Goal: Task Accomplishment & Management: Complete application form

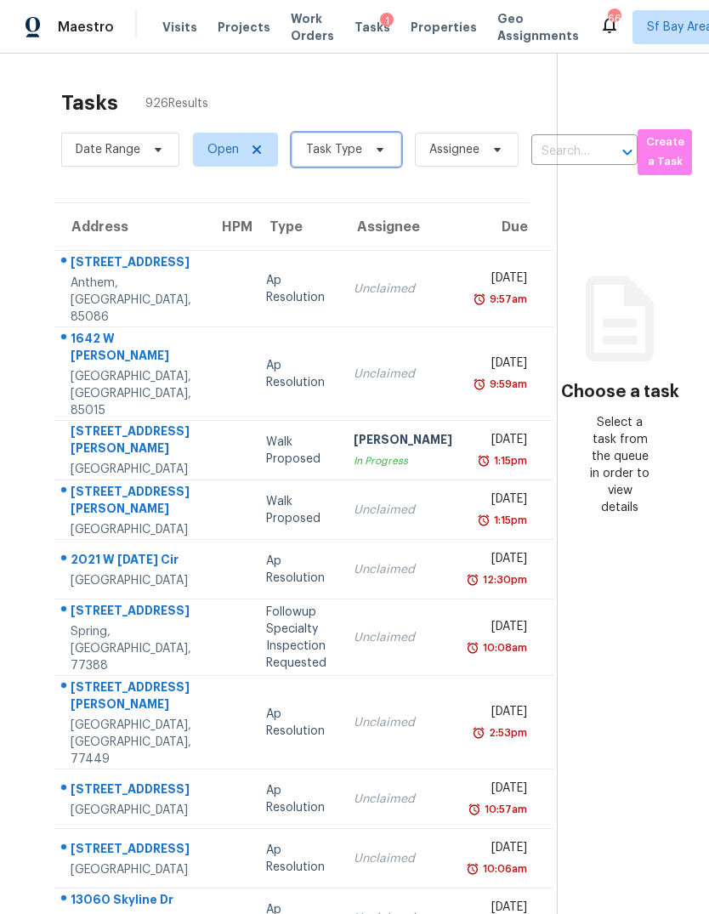
click at [320, 156] on span "Task Type" at bounding box center [334, 149] width 56 height 17
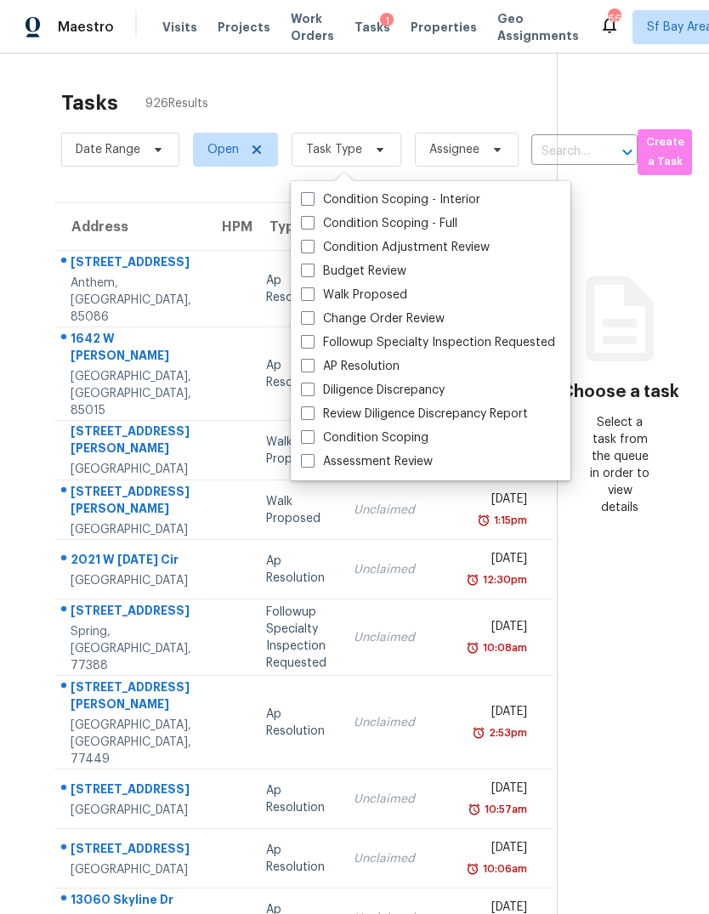
click at [303, 464] on span at bounding box center [308, 461] width 14 height 14
click at [303, 464] on input "Assessment Review" at bounding box center [306, 458] width 11 height 11
checkbox input "true"
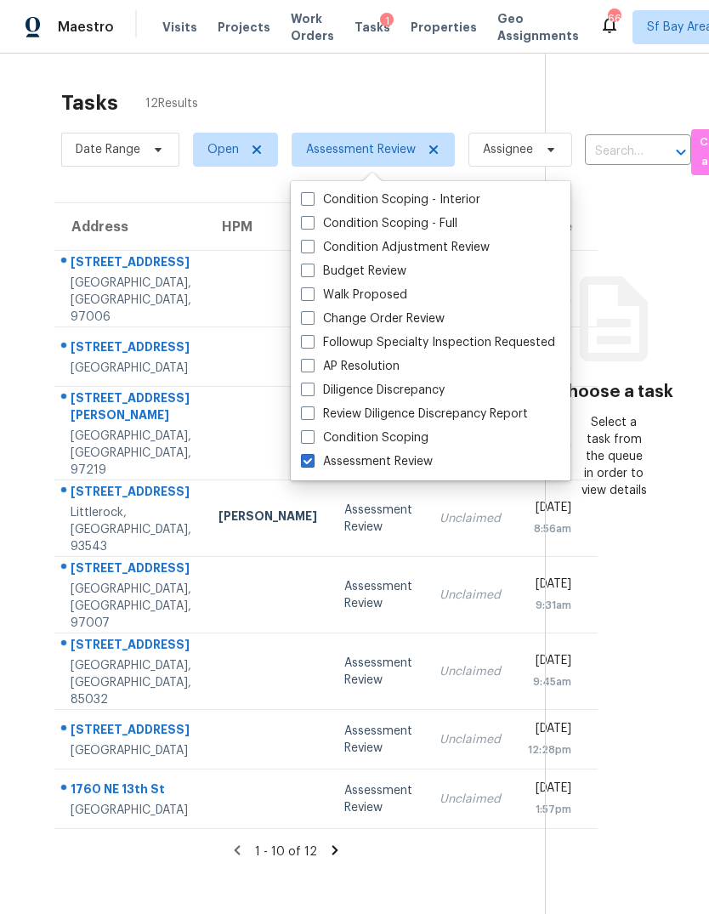
click at [57, 359] on div at bounding box center [123, 348] width 136 height 22
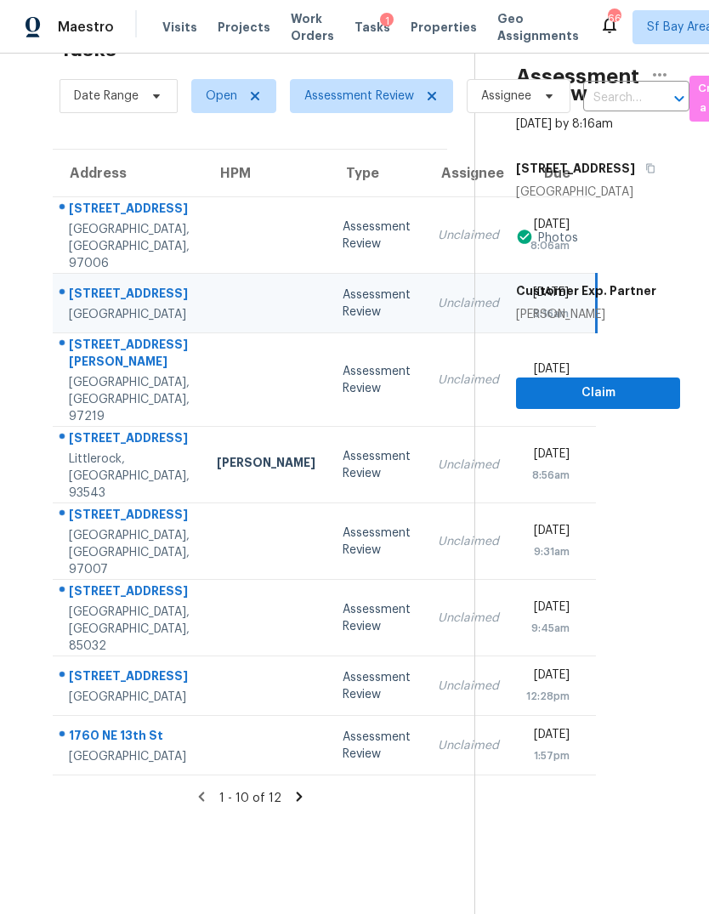
scroll to position [65, 2]
click at [99, 688] on div "[STREET_ADDRESS]" at bounding box center [129, 677] width 121 height 21
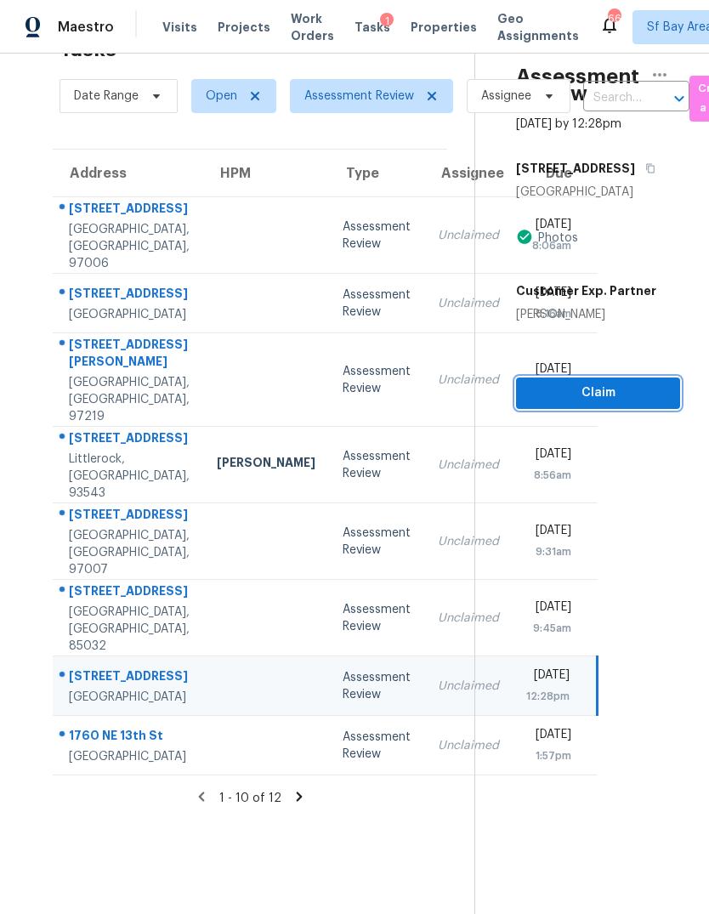
click at [610, 382] on span "Claim" at bounding box center [597, 392] width 137 height 21
click at [609, 382] on span "Claim" at bounding box center [597, 392] width 137 height 21
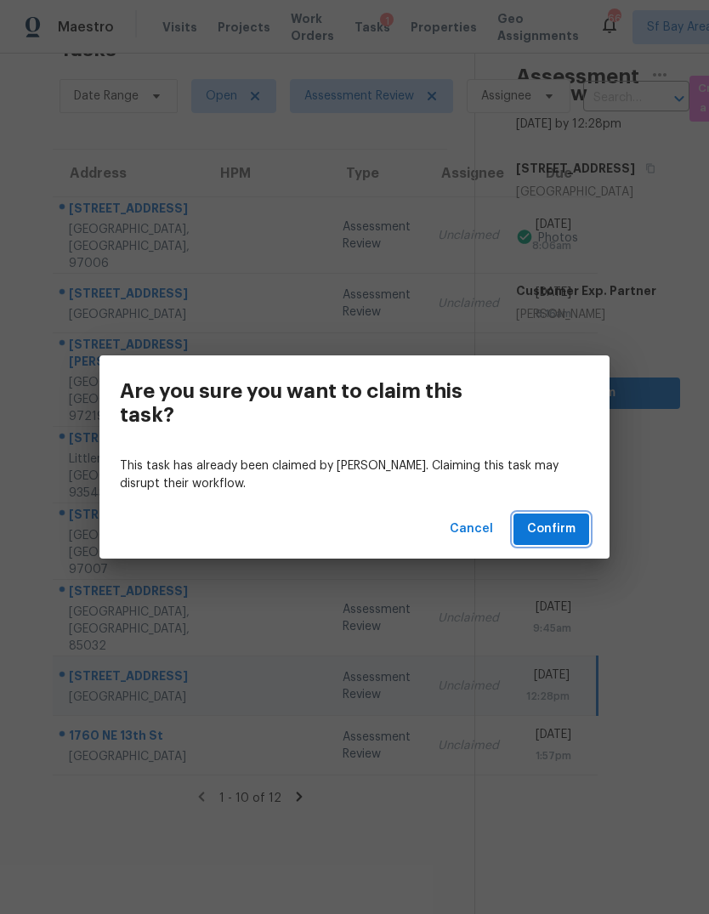
click at [557, 529] on span "Confirm" at bounding box center [551, 528] width 48 height 21
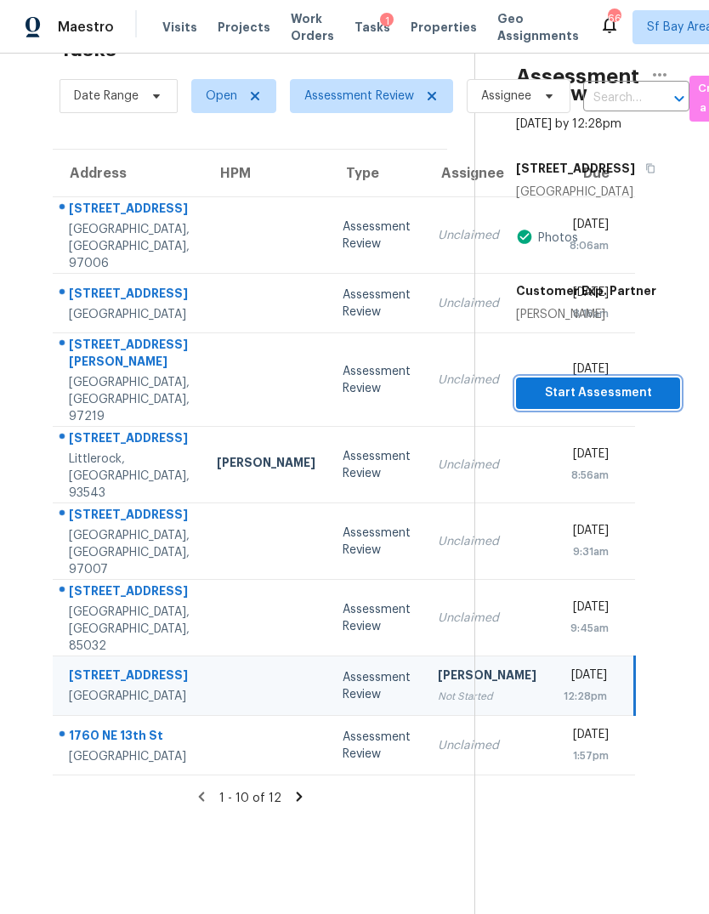
click at [619, 382] on span "Start Assessment" at bounding box center [597, 392] width 137 height 21
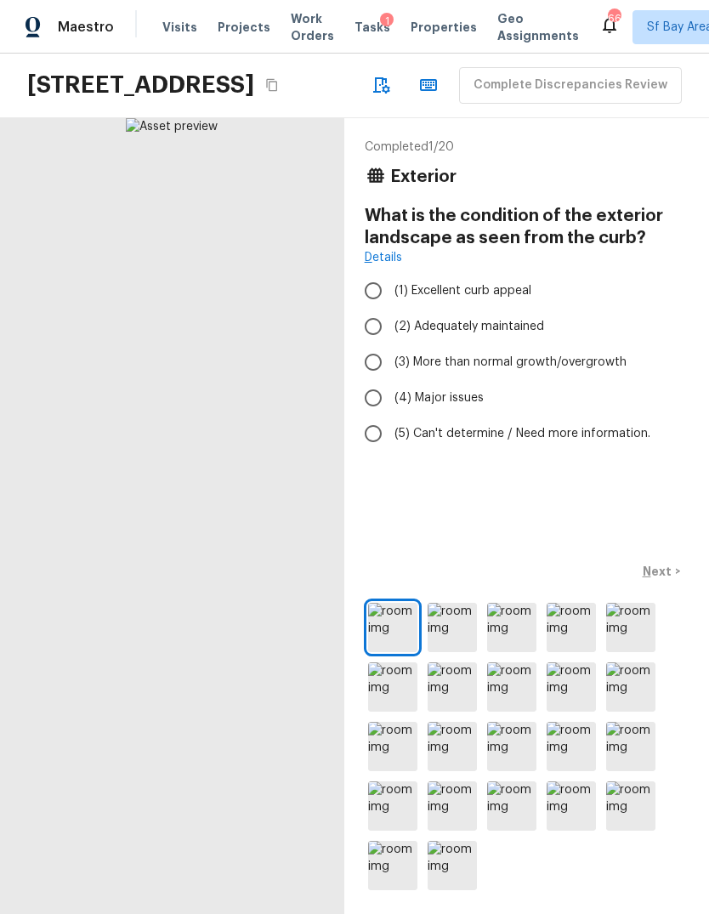
click at [378, 380] on input "(3) More than normal growth/overgrowth" at bounding box center [373, 362] width 36 height 36
radio input "true"
click at [664, 580] on p "Next" at bounding box center [659, 571] width 32 height 17
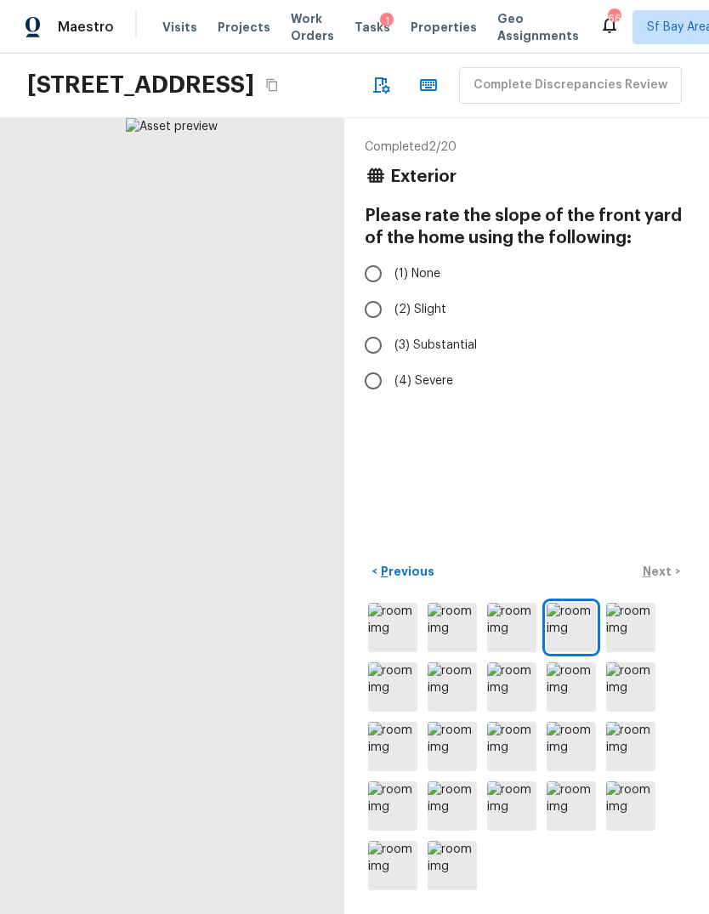
click at [373, 279] on input "(1) None" at bounding box center [373, 274] width 36 height 36
radio input "true"
click at [653, 492] on div "Completed 2 / 20 Exterior Please rate the slope of the front yard of the home u…" at bounding box center [526, 515] width 365 height 795
click at [668, 580] on p "Next" at bounding box center [659, 571] width 32 height 17
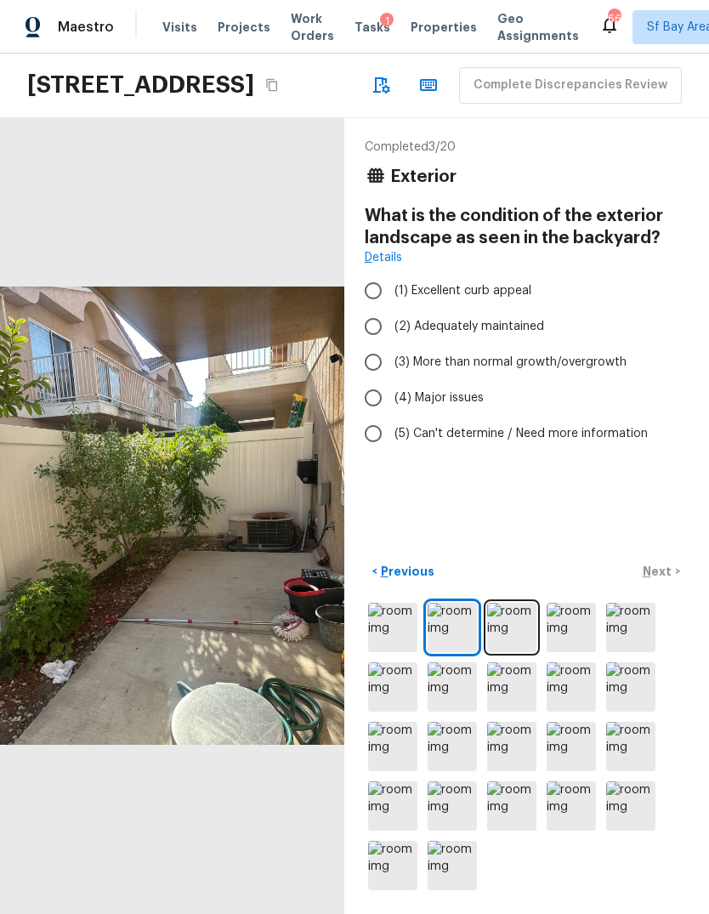
click at [369, 362] on input "(3) More than normal growth/overgrowth" at bounding box center [373, 362] width 36 height 36
radio input "true"
click at [670, 580] on p "Next" at bounding box center [659, 571] width 32 height 17
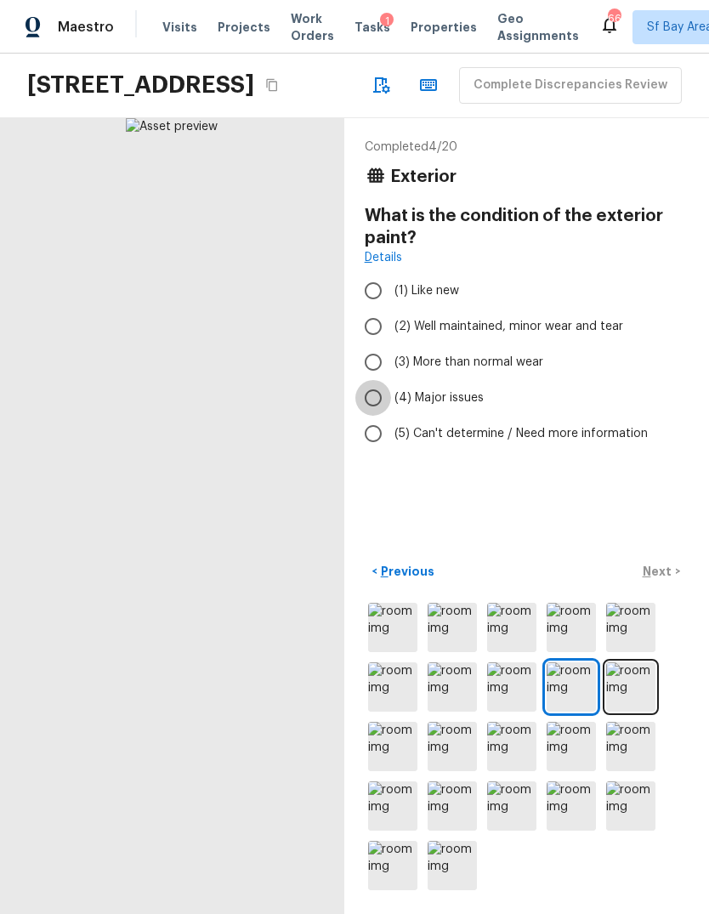
click at [370, 399] on input "(4) Major issues" at bounding box center [373, 398] width 36 height 36
radio input "true"
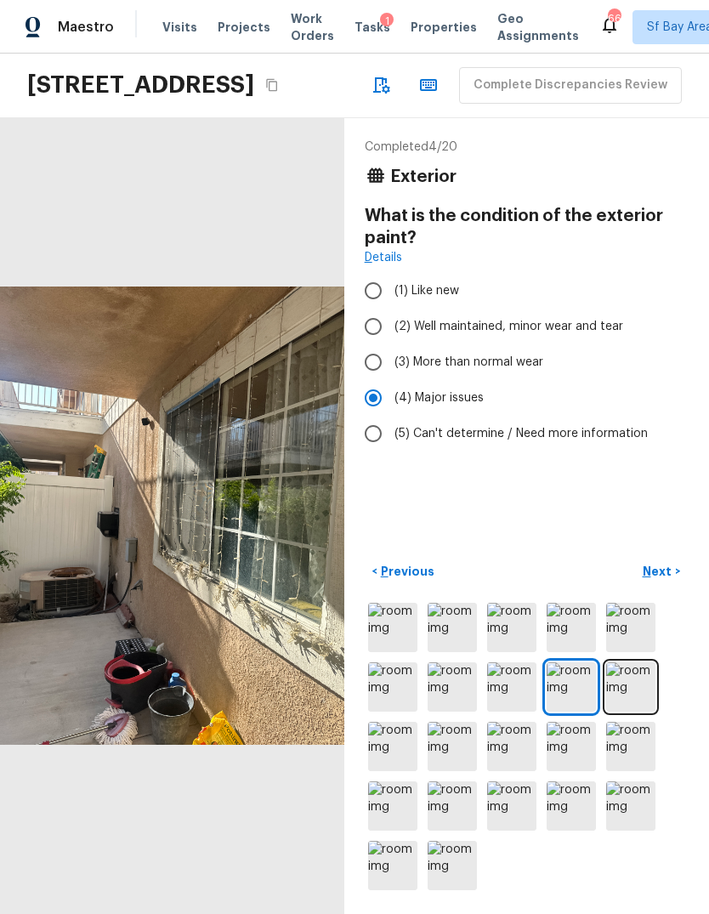
click at [661, 580] on p "Next" at bounding box center [659, 571] width 32 height 17
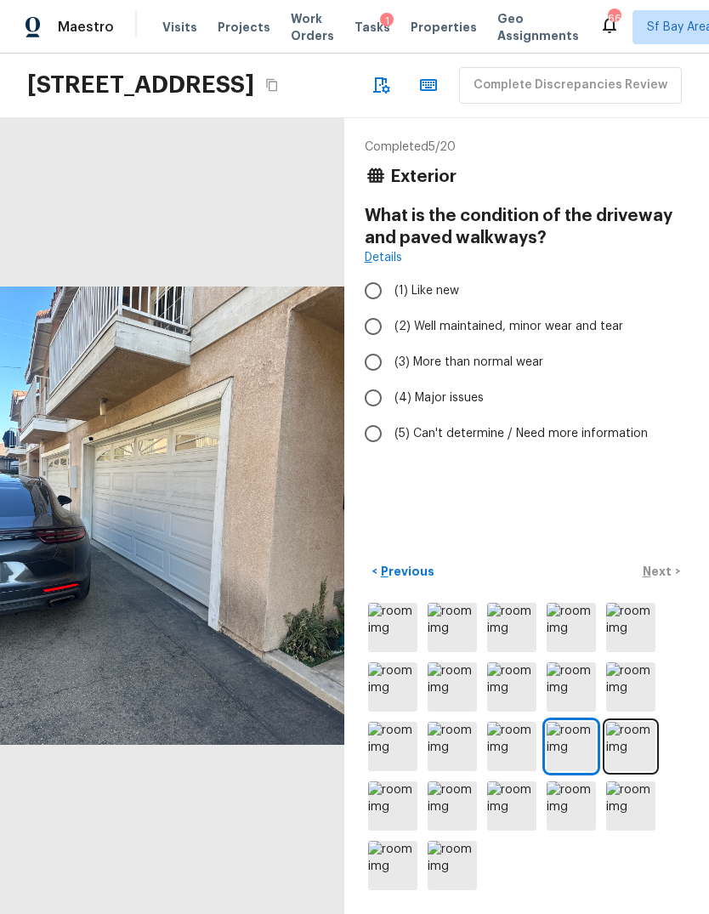
click at [385, 370] on input "(3) More than normal wear" at bounding box center [373, 362] width 36 height 36
radio input "true"
click at [670, 580] on p "Next" at bounding box center [659, 571] width 32 height 17
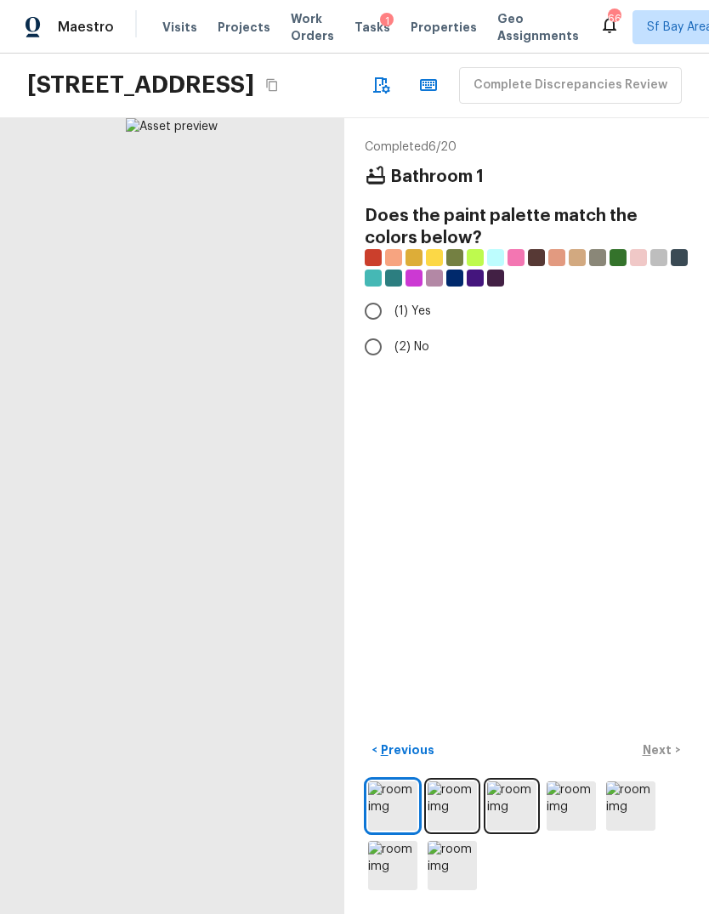
click at [377, 351] on input "(2) No" at bounding box center [373, 347] width 36 height 36
radio input "true"
click at [671, 764] on div "< Previous Next >" at bounding box center [527, 750] width 324 height 28
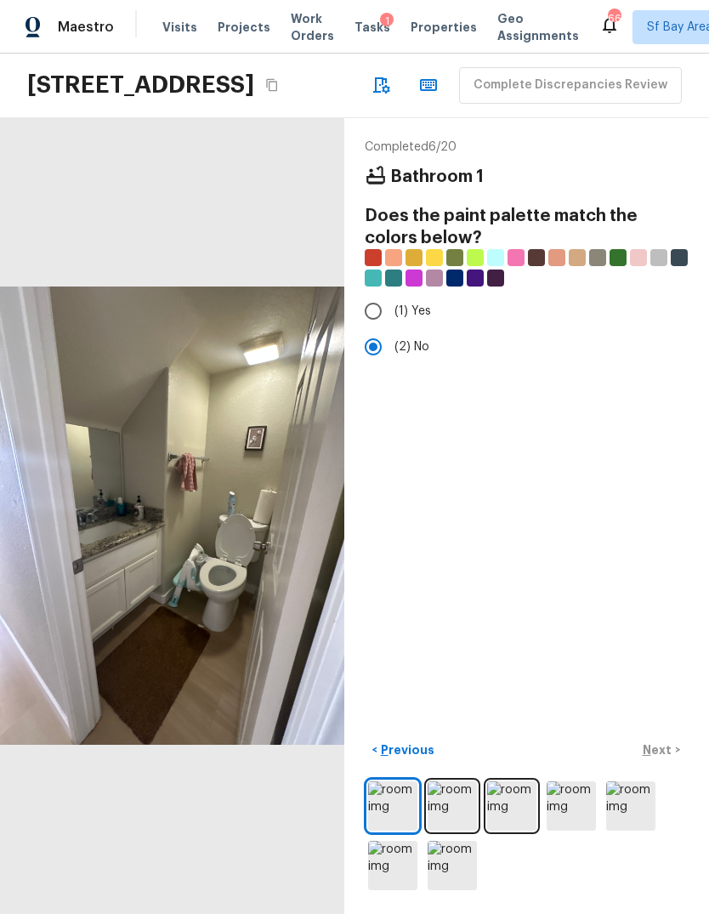
click at [663, 764] on div "< Previous Next >" at bounding box center [527, 750] width 324 height 28
click at [663, 758] on p "Next" at bounding box center [659, 749] width 32 height 17
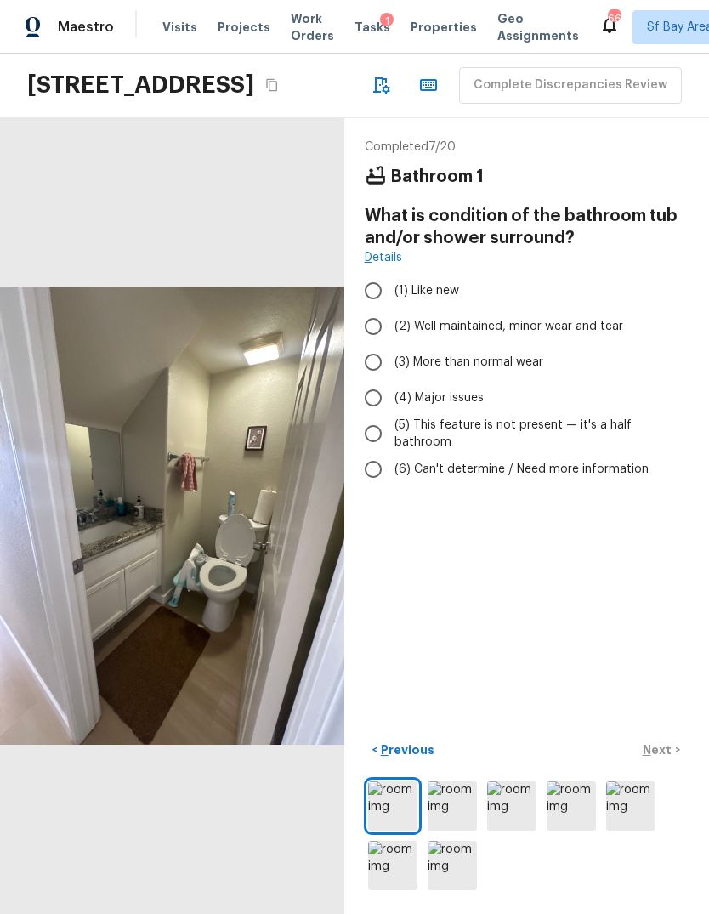
click at [372, 374] on input "(3) More than normal wear" at bounding box center [373, 362] width 36 height 36
radio input "true"
click at [525, 818] on img at bounding box center [511, 805] width 49 height 49
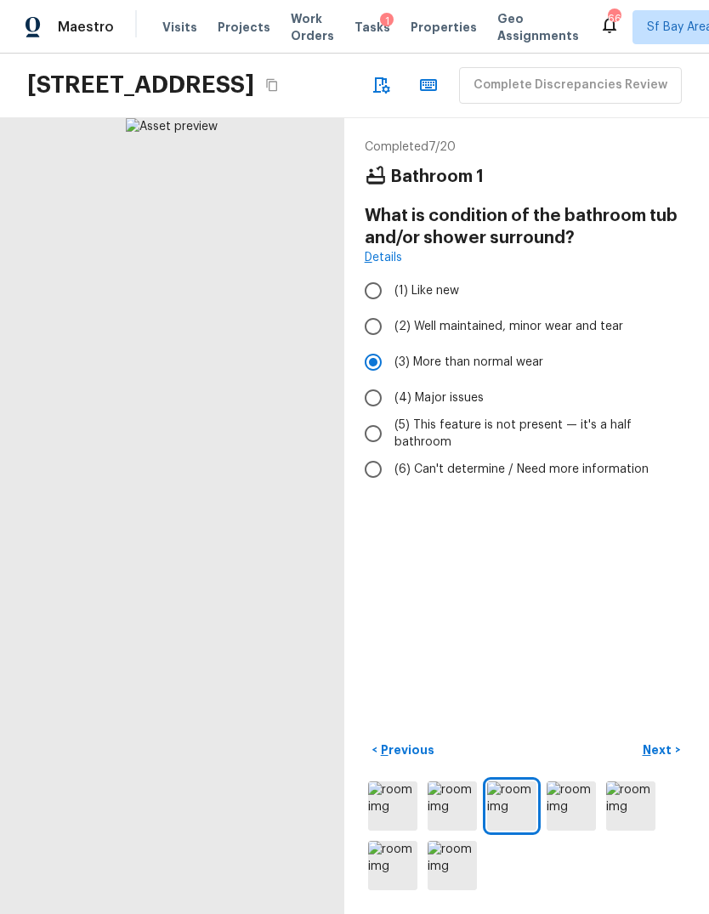
click at [643, 818] on img at bounding box center [630, 805] width 49 height 49
click at [456, 867] on img at bounding box center [451, 865] width 49 height 49
click at [399, 868] on img at bounding box center [392, 865] width 49 height 49
click at [378, 380] on input "(4) Major issues" at bounding box center [373, 398] width 36 height 36
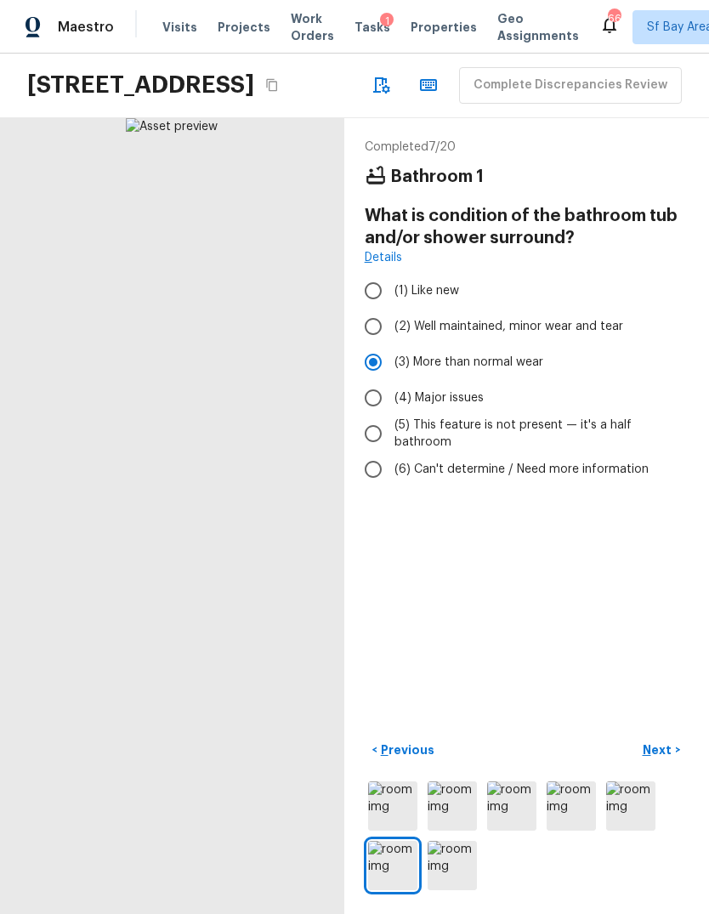
radio input "true"
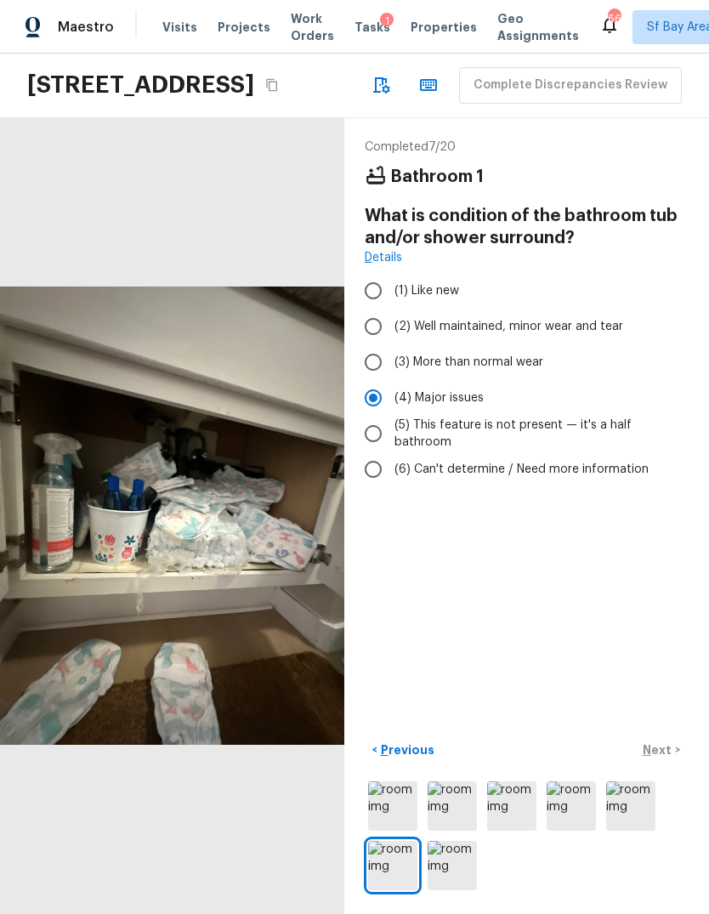
click at [648, 669] on div "Completed 7 / 20 Bathroom 1 What is condition of the bathroom tub and/or shower…" at bounding box center [526, 515] width 365 height 795
click at [615, 635] on div "Completed 7 / 20 Bathroom 1 What is condition of the bathroom tub and/or shower…" at bounding box center [526, 515] width 365 height 795
click at [662, 752] on p "Next" at bounding box center [659, 749] width 32 height 17
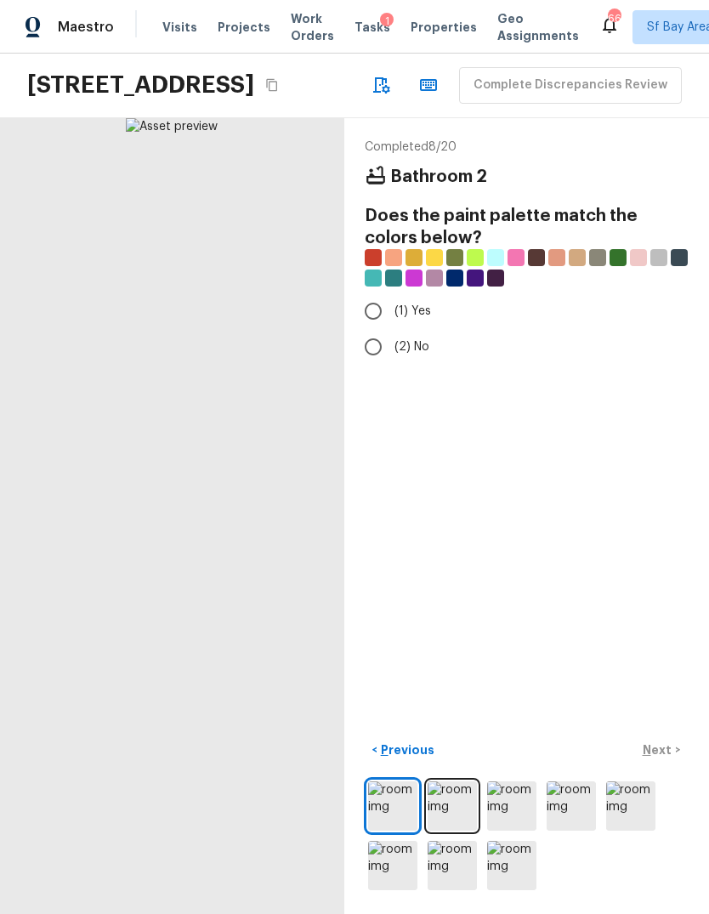
click at [371, 311] on div "Completed 8 / 20 Bathroom 2 Does the paint palette match the colors below? (1) …" at bounding box center [526, 515] width 365 height 795
click at [371, 329] on input "(2) No" at bounding box center [373, 347] width 36 height 36
radio input "true"
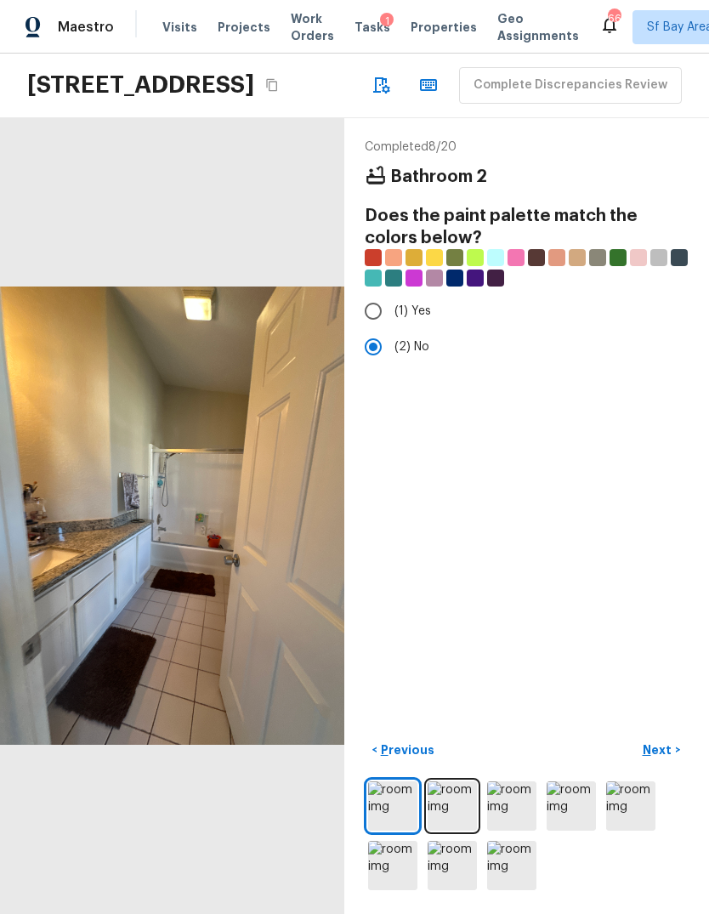
click at [664, 751] on p "Next" at bounding box center [659, 749] width 32 height 17
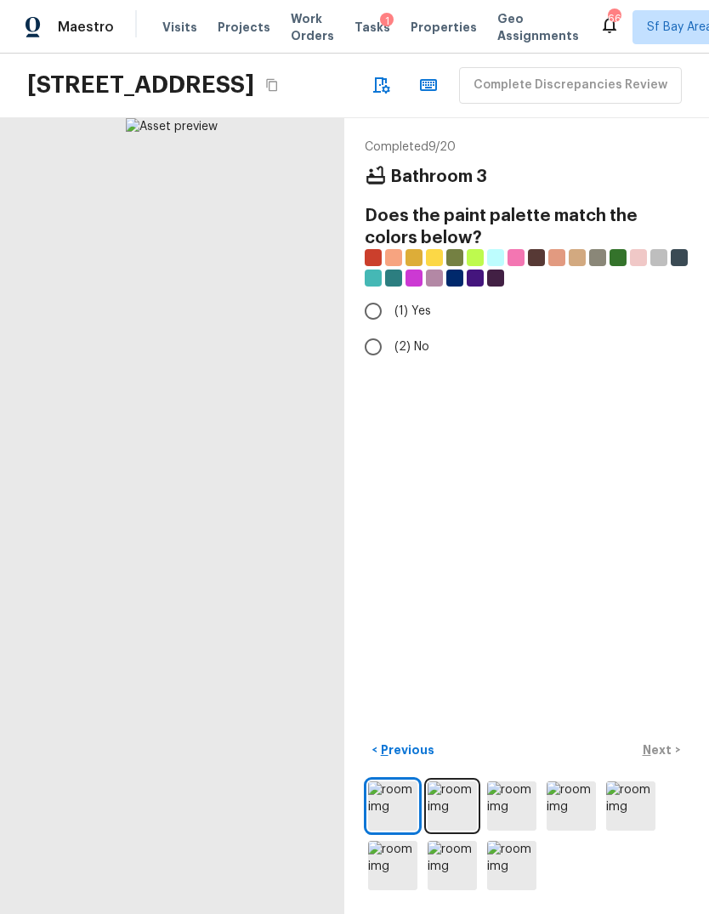
click at [372, 329] on input "(2) No" at bounding box center [373, 347] width 36 height 36
radio input "true"
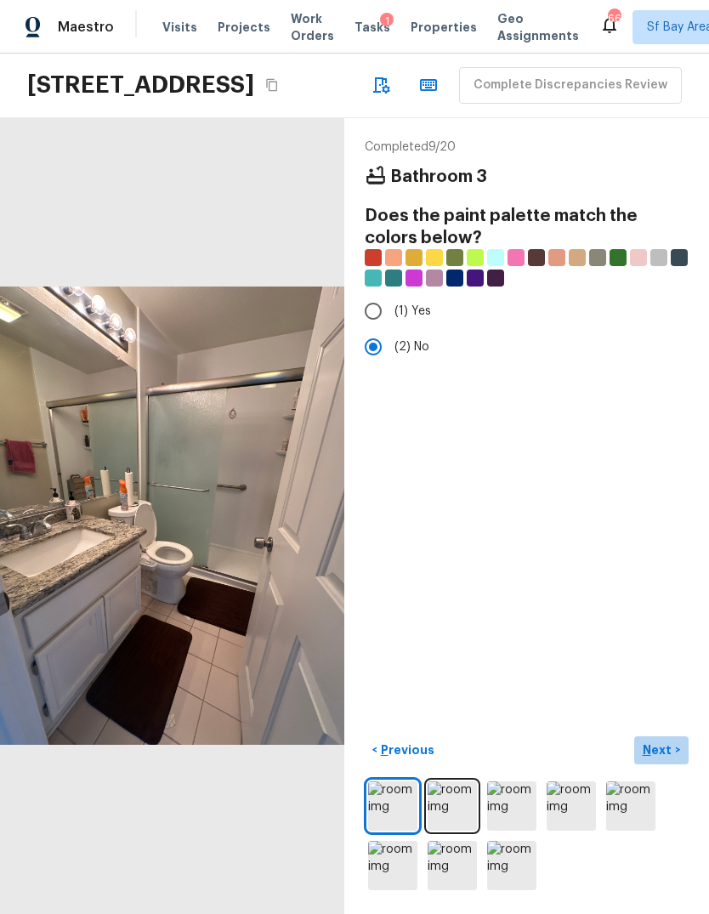
click at [661, 753] on p "Next" at bounding box center [659, 749] width 32 height 17
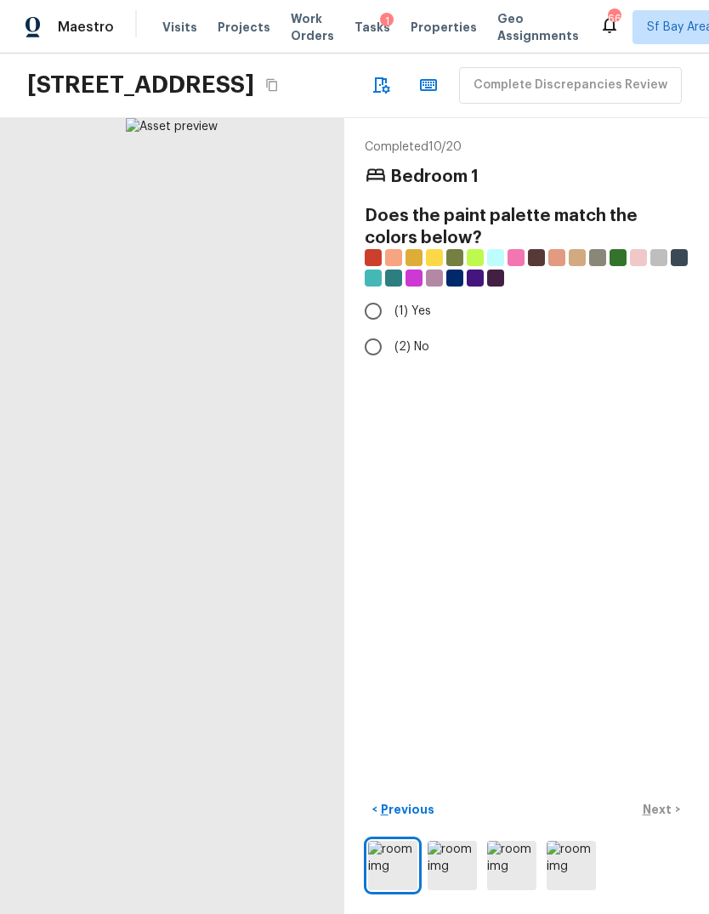
click at [368, 293] on input "(1) Yes" at bounding box center [373, 311] width 36 height 36
radio input "true"
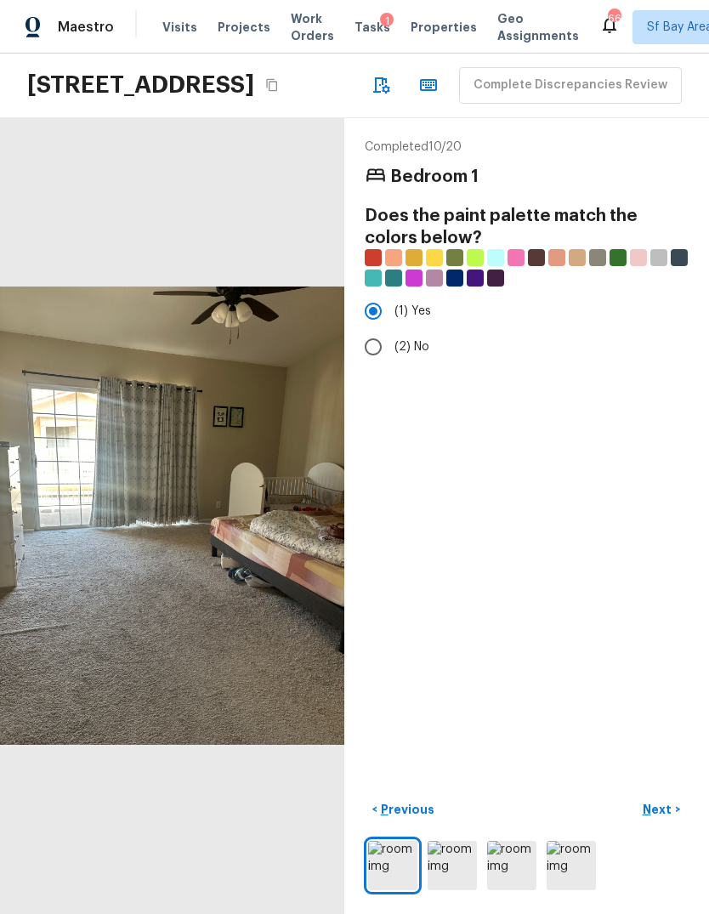
click at [664, 808] on p "Next" at bounding box center [659, 809] width 32 height 17
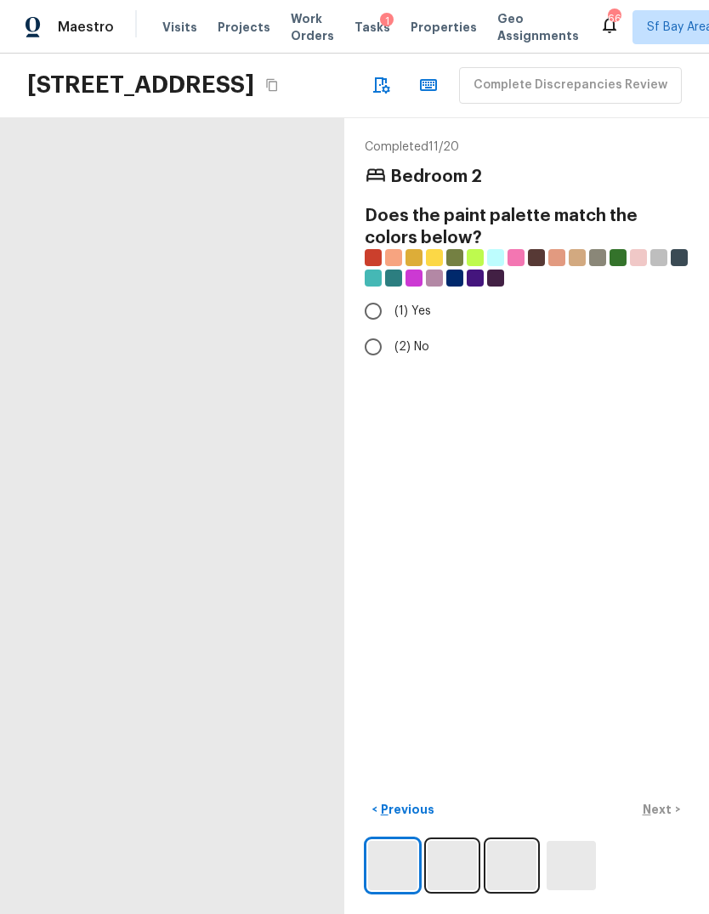
scroll to position [0, 0]
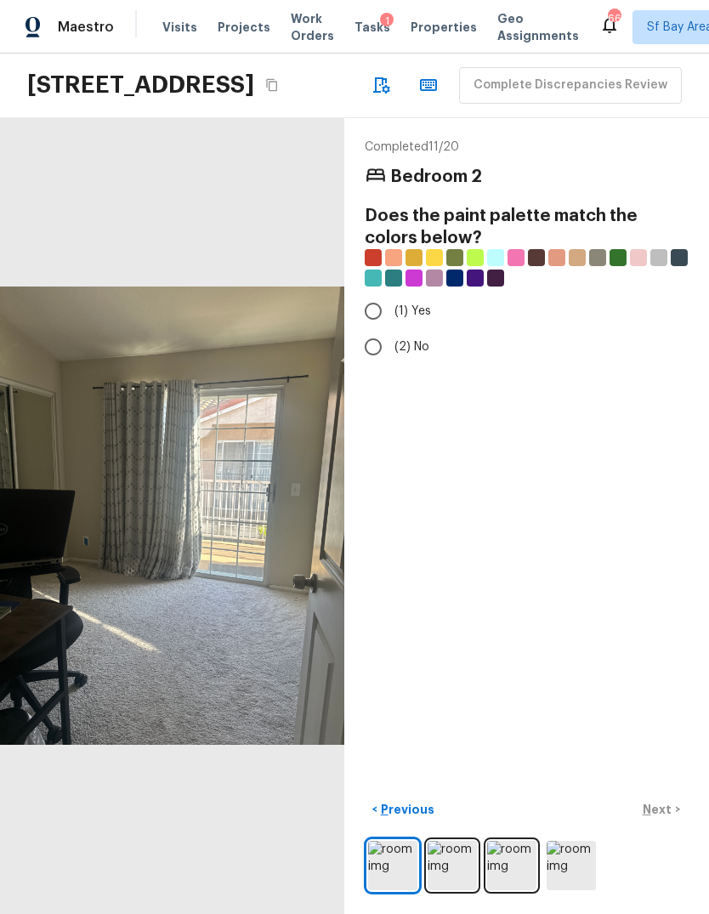
click at [577, 531] on div "Completed 11 / 20 Bedroom 2 Does the paint palette match the colors below? (1) …" at bounding box center [526, 515] width 365 height 795
click at [415, 388] on div "Completed 11 / 20 Bedroom 2 Does the paint palette match the colors below? (1) …" at bounding box center [526, 515] width 365 height 795
click at [366, 329] on input "(2) No" at bounding box center [373, 347] width 36 height 36
radio input "true"
click at [665, 818] on p "Next" at bounding box center [659, 809] width 32 height 17
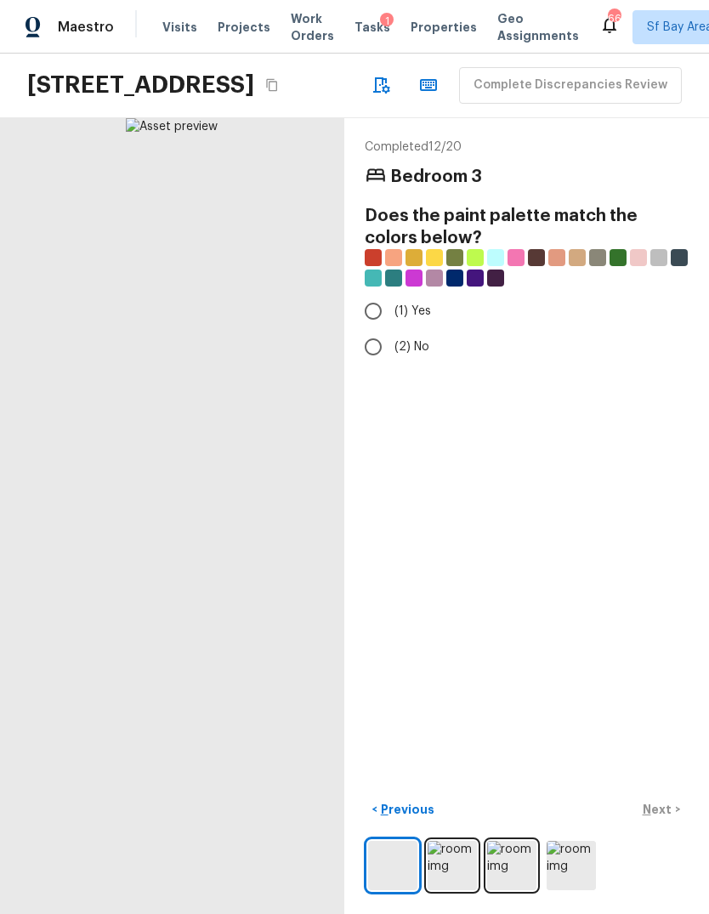
click at [372, 329] on input "(2) No" at bounding box center [373, 347] width 36 height 36
radio input "true"
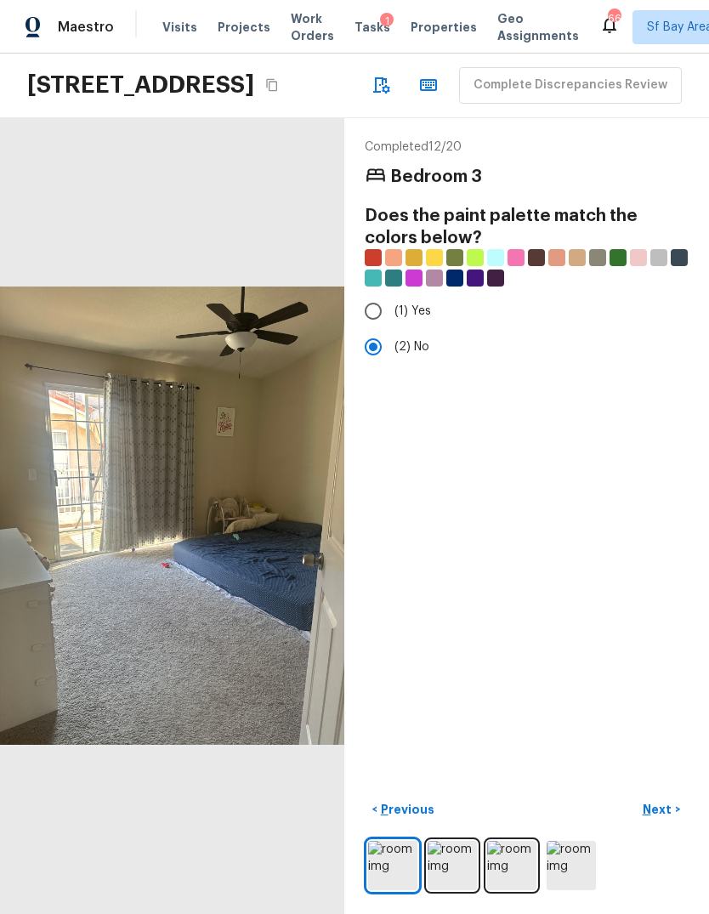
click at [671, 818] on p "Next" at bounding box center [659, 809] width 32 height 17
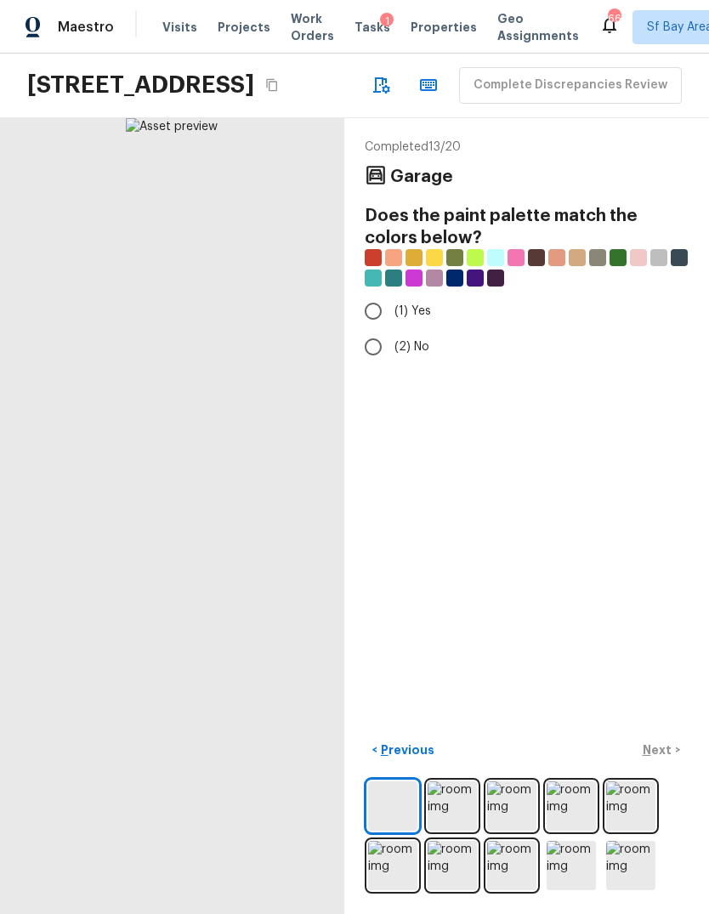
click at [381, 329] on input "(2) No" at bounding box center [373, 347] width 36 height 36
radio input "true"
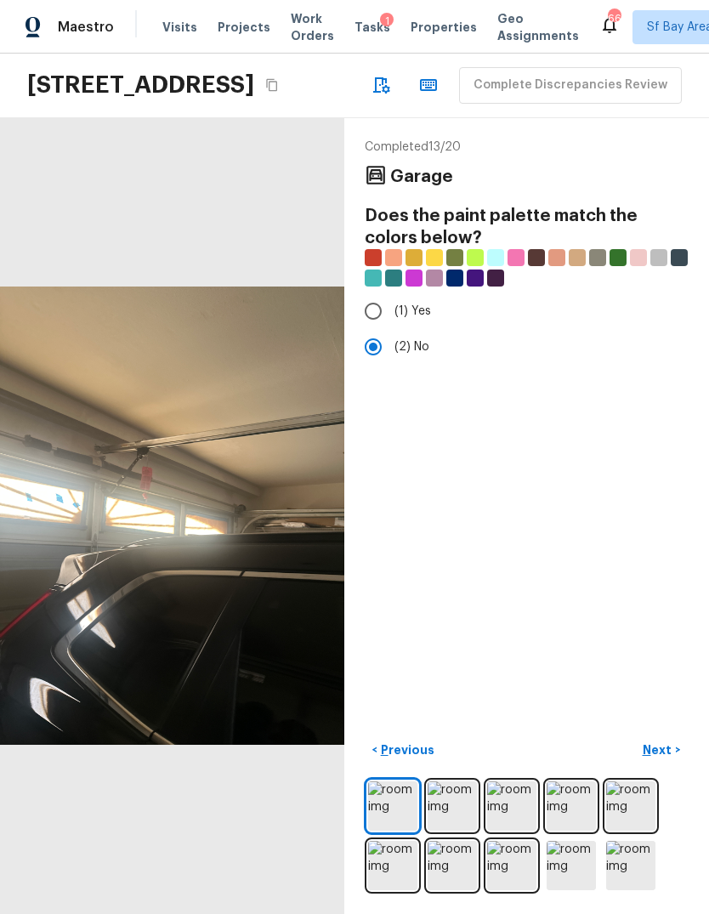
click at [666, 758] on p "Next" at bounding box center [659, 749] width 32 height 17
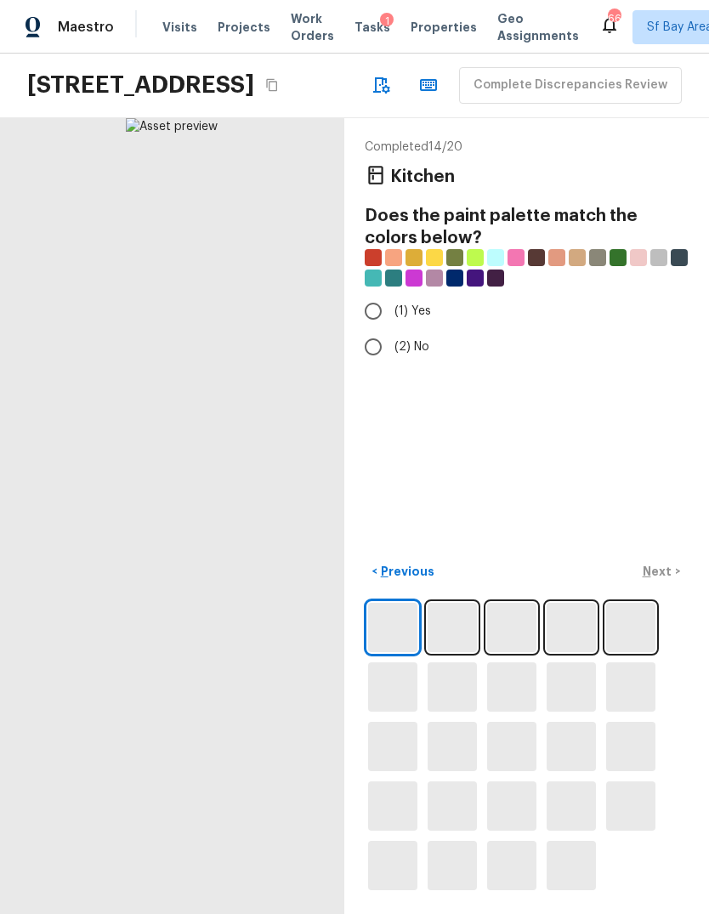
click at [677, 531] on div "Completed 14 / 20 Kitchen Does the paint palette match the colors below? (1) Ye…" at bounding box center [526, 515] width 365 height 795
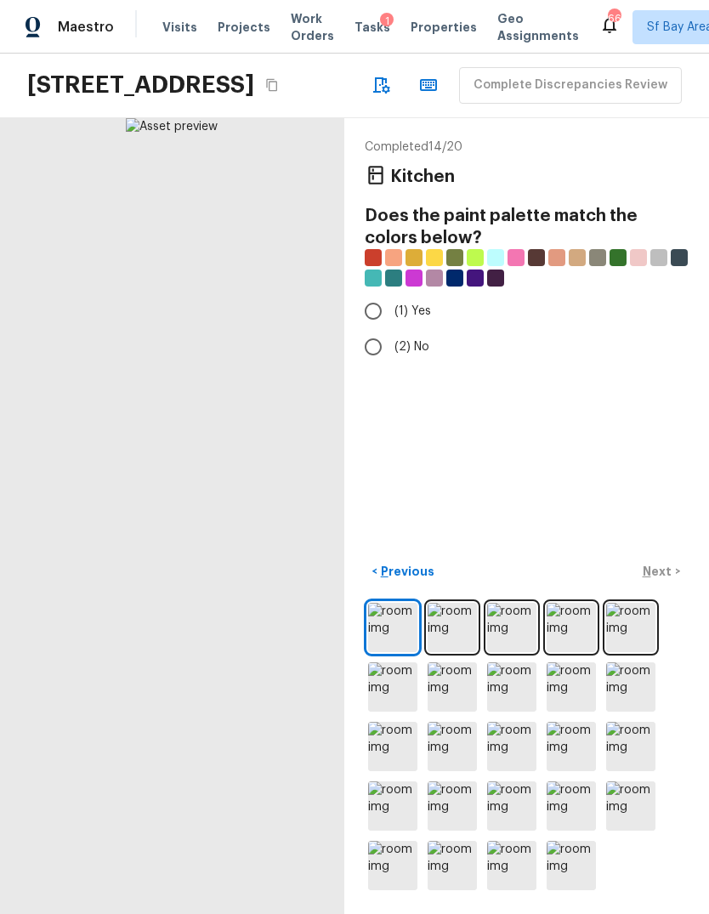
click at [373, 329] on input "(2) No" at bounding box center [373, 347] width 36 height 36
radio input "true"
click at [635, 504] on div "Completed 14 / 20 Kitchen Does the paint palette match the colors below? (1) Ye…" at bounding box center [526, 515] width 365 height 795
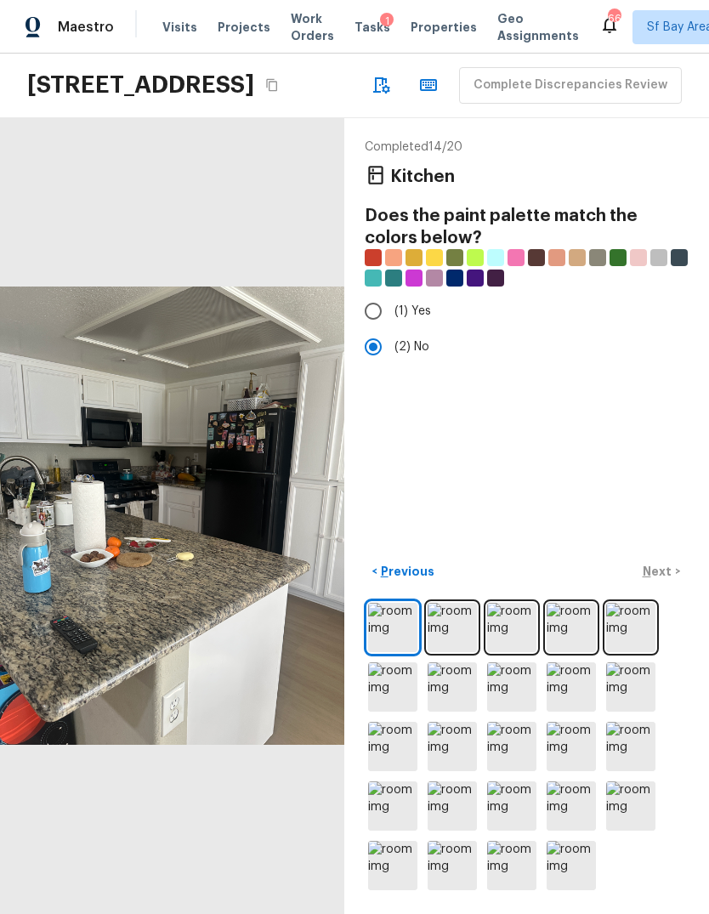
click at [536, 496] on div "Completed 14 / 20 Kitchen Does the paint palette match the colors below? (1) Ye…" at bounding box center [526, 515] width 365 height 795
click at [661, 580] on p "Next" at bounding box center [659, 571] width 32 height 17
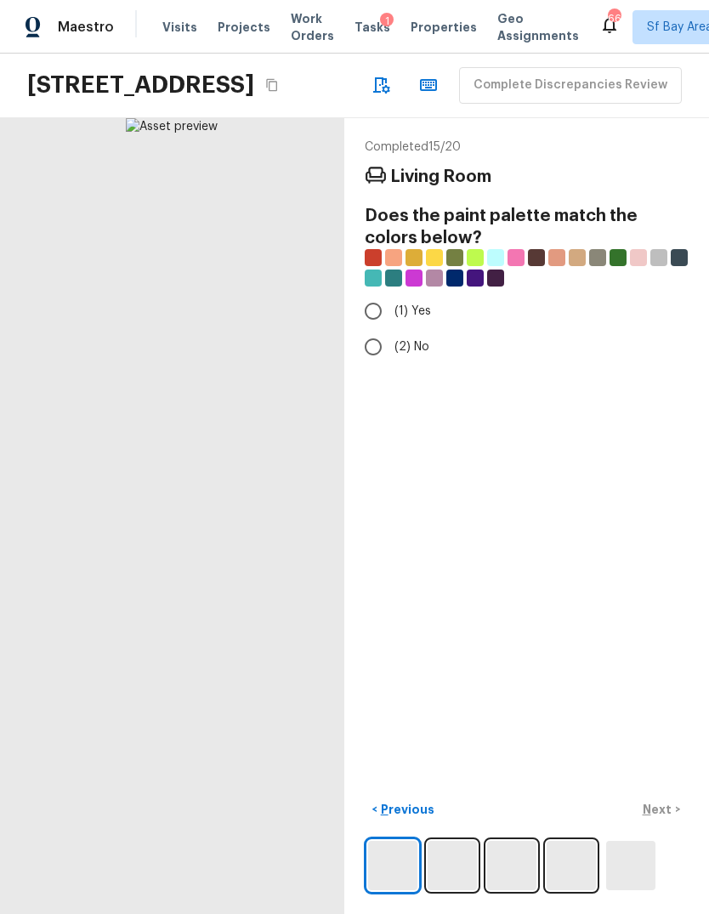
click at [531, 455] on div "Completed 15 / 20 Living Room Does the paint palette match the colors below? (1…" at bounding box center [526, 515] width 365 height 795
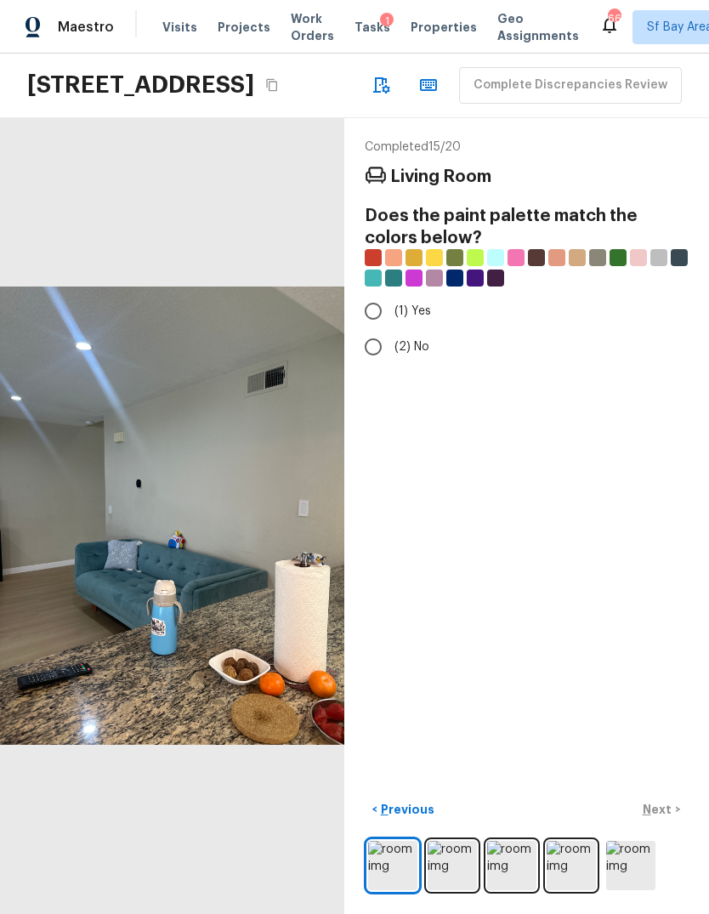
click at [371, 329] on input "(2) No" at bounding box center [373, 347] width 36 height 36
radio input "true"
click at [655, 824] on div "< Previous Next >" at bounding box center [527, 809] width 324 height 28
click at [671, 824] on div "< Previous Next >" at bounding box center [527, 809] width 324 height 28
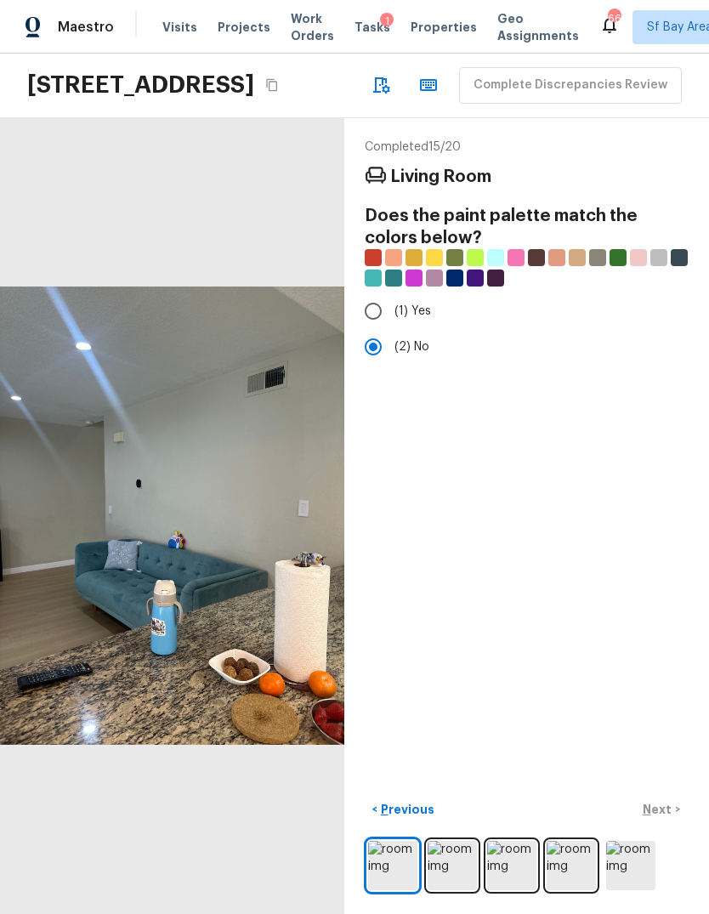
scroll to position [30, 0]
click at [596, 711] on div "Completed 15 / 20 Living Room Does the paint palette match the colors below? (1…" at bounding box center [526, 515] width 365 height 795
click at [566, 654] on div "Completed 15 / 20 Living Room Does the paint palette match the colors below? (1…" at bounding box center [526, 515] width 365 height 795
click at [637, 654] on div "Completed 15 / 20 Living Room Does the paint palette match the colors below? (1…" at bounding box center [526, 515] width 365 height 795
click at [528, 643] on div "Completed 15 / 20 Living Room Does the paint palette match the colors below? (1…" at bounding box center [526, 515] width 365 height 795
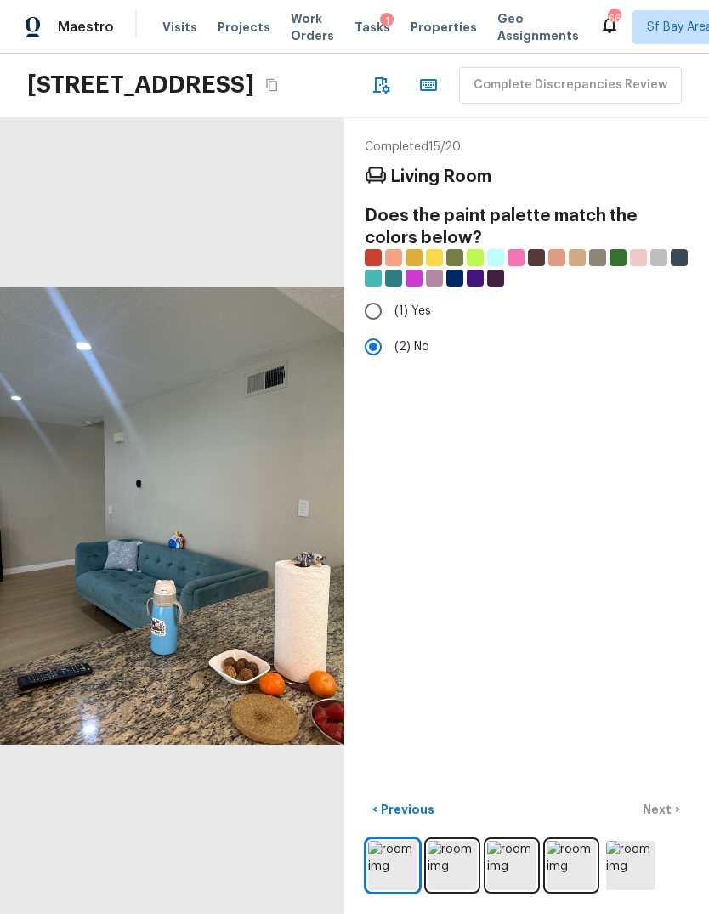
click at [609, 638] on div "Completed 15 / 20 Living Room Does the paint palette match the colors below? (1…" at bounding box center [526, 515] width 365 height 795
click at [658, 795] on div "Completed 15 / 20 Living Room Does the paint palette match the colors below? (1…" at bounding box center [526, 515] width 365 height 795
click at [596, 644] on div "Completed 15 / 20 Living Room Does the paint palette match the colors below? (1…" at bounding box center [526, 515] width 365 height 795
click at [597, 618] on div "Completed 15 / 20 Living Room Does the paint palette match the colors below? (1…" at bounding box center [526, 515] width 365 height 795
click at [611, 655] on div "Completed 15 / 20 Living Room Does the paint palette match the colors below? (1…" at bounding box center [526, 515] width 365 height 795
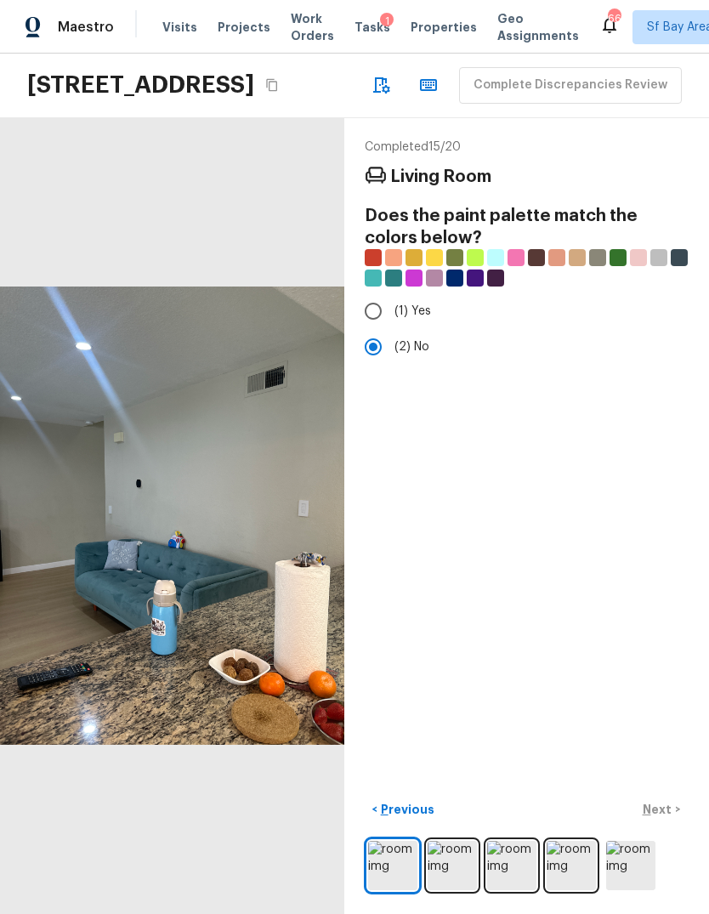
click at [544, 629] on div "Completed 15 / 20 Living Room Does the paint palette match the colors below? (1…" at bounding box center [526, 515] width 365 height 795
click at [660, 816] on p "Next" at bounding box center [659, 809] width 32 height 17
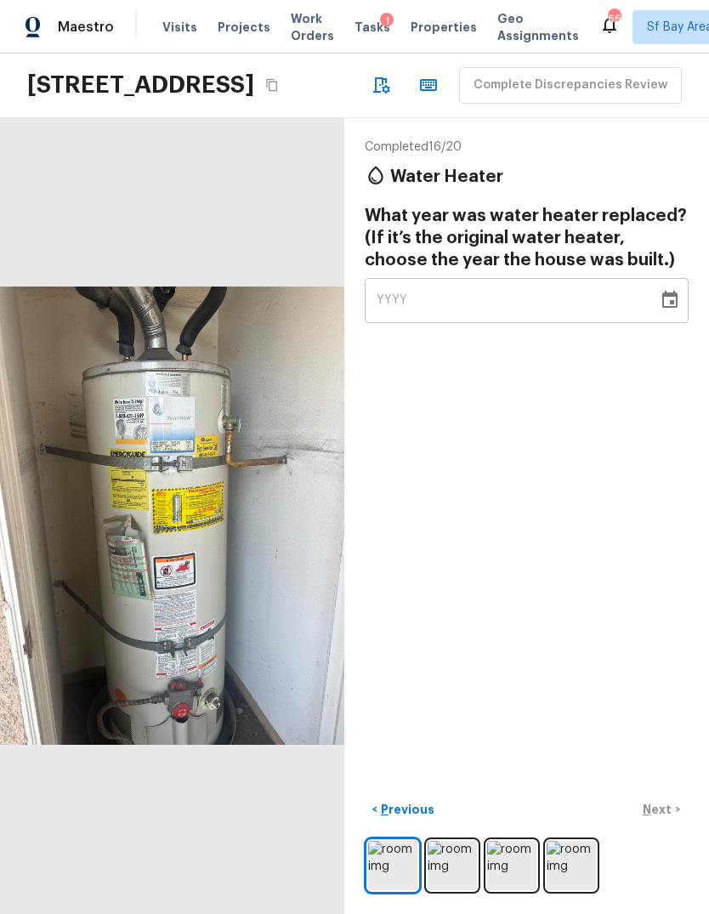
click at [443, 278] on div "YYYY" at bounding box center [510, 300] width 269 height 45
type input "1994"
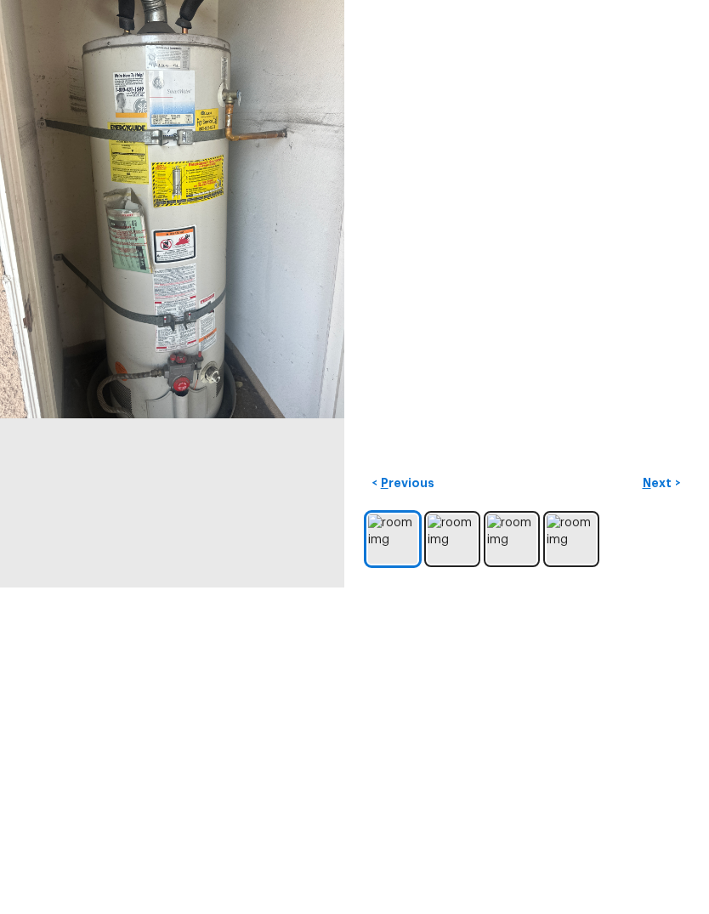
click at [664, 801] on p "Next" at bounding box center [659, 809] width 32 height 17
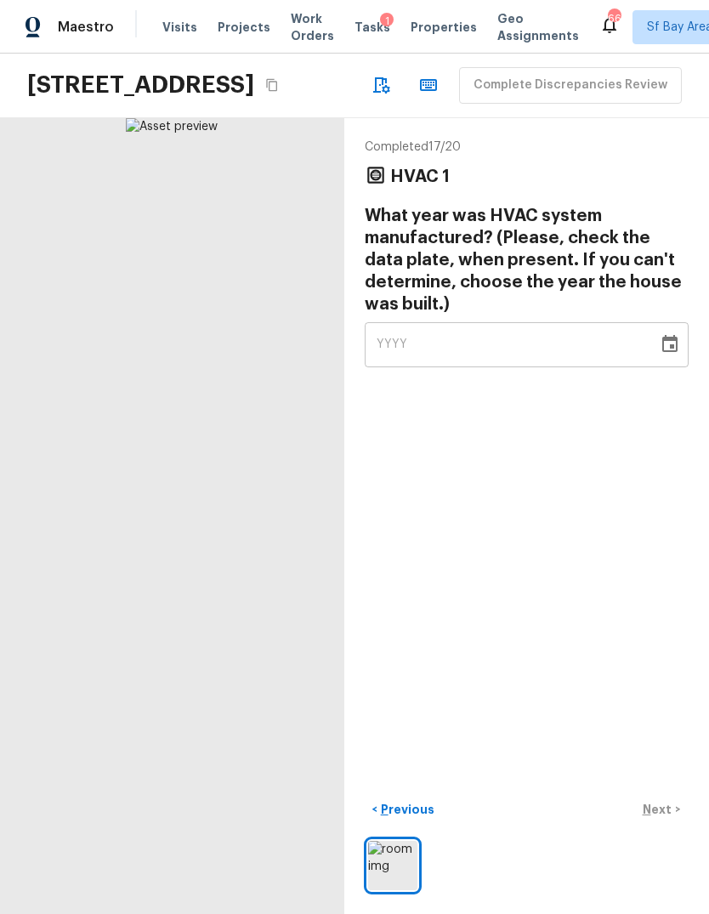
click at [479, 322] on div "YYYY" at bounding box center [510, 344] width 269 height 45
type input "1994"
click at [594, 506] on div "Completed 17 / 20 HVAC 1 What year was HVAC system manufactured? (Please, check…" at bounding box center [526, 515] width 365 height 795
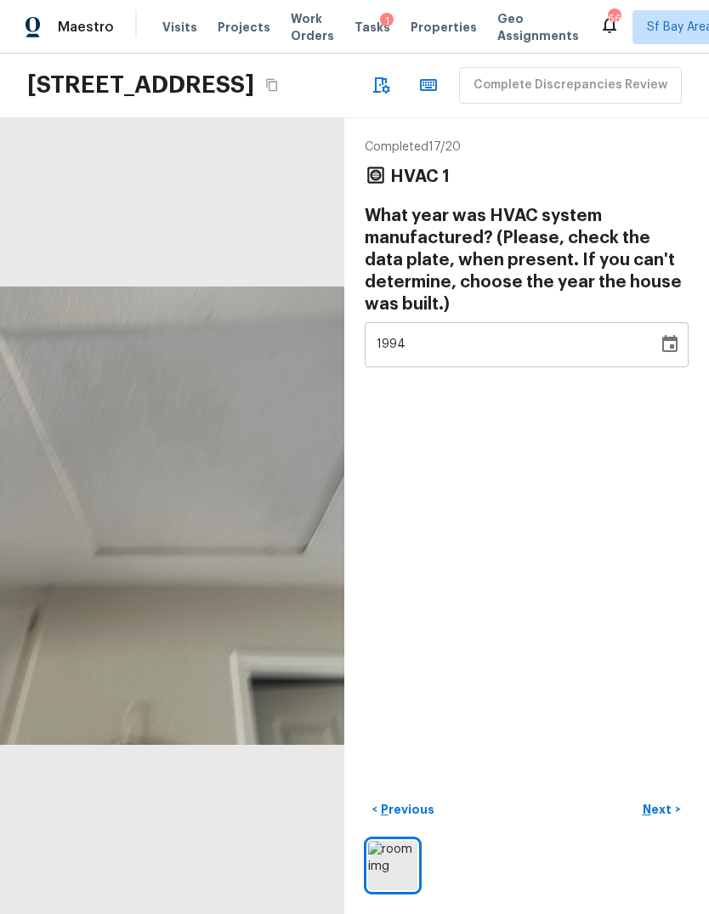
click at [663, 805] on p "Next" at bounding box center [659, 809] width 32 height 17
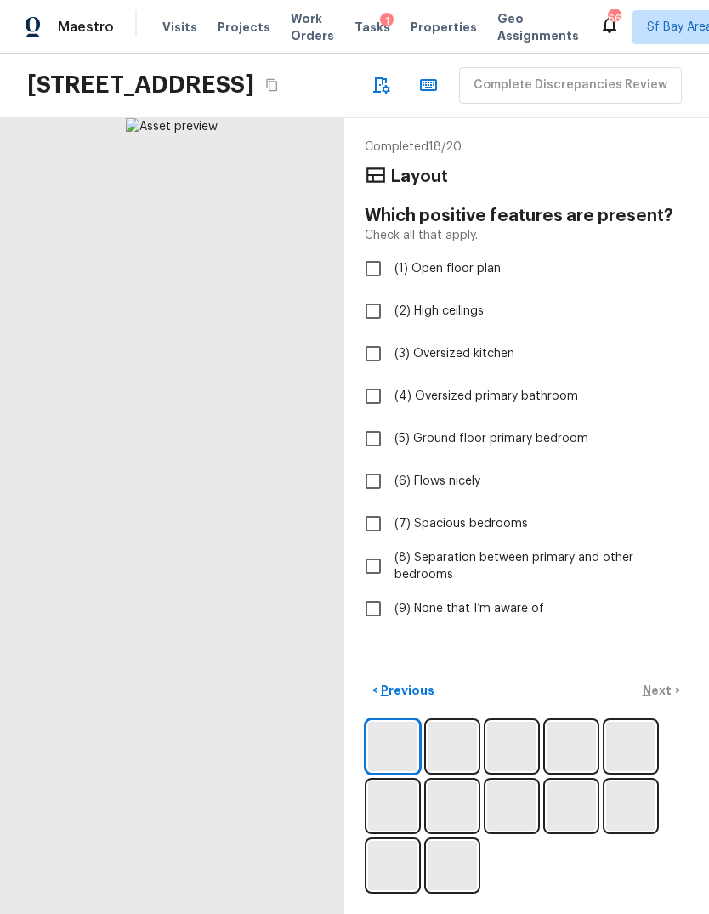
click at [376, 591] on input "(9) None that I’m aware of" at bounding box center [373, 609] width 36 height 36
checkbox input "true"
click at [661, 699] on p "Next" at bounding box center [659, 690] width 32 height 17
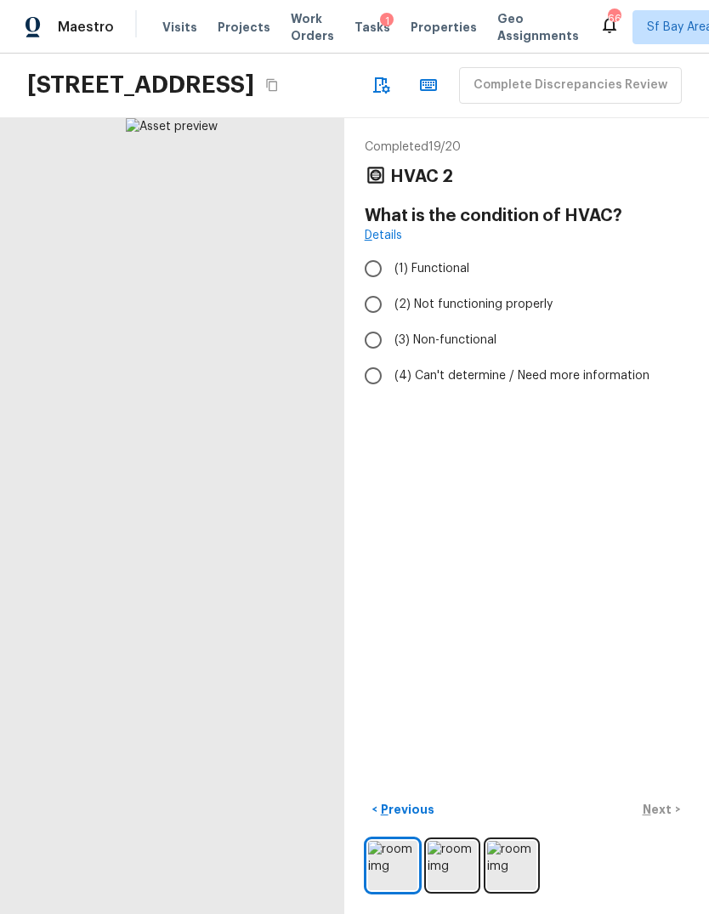
click at [379, 358] on input "(4) Can't determine / Need more information" at bounding box center [373, 376] width 36 height 36
radio input "true"
click at [382, 322] on input "(3) Non-functional" at bounding box center [373, 340] width 36 height 36
radio input "true"
click at [671, 818] on p "Next" at bounding box center [659, 809] width 32 height 17
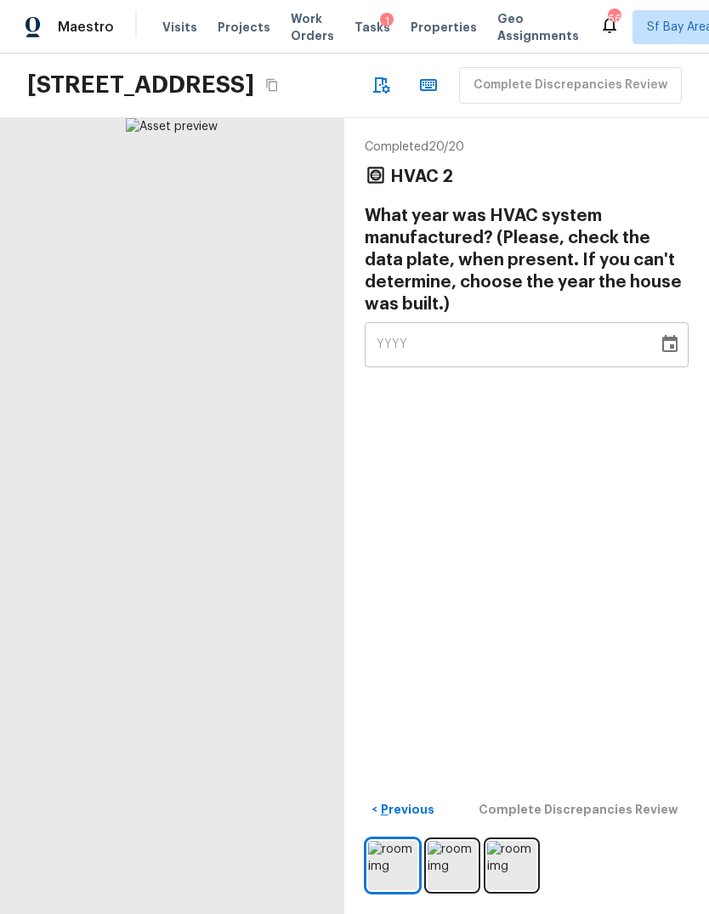
click at [511, 322] on div "YYYY" at bounding box center [510, 344] width 269 height 45
type input "1994"
click at [641, 539] on div "Completed 20 / 20 HVAC 2 What year was HVAC system manufactured? (Please, check…" at bounding box center [526, 515] width 365 height 795
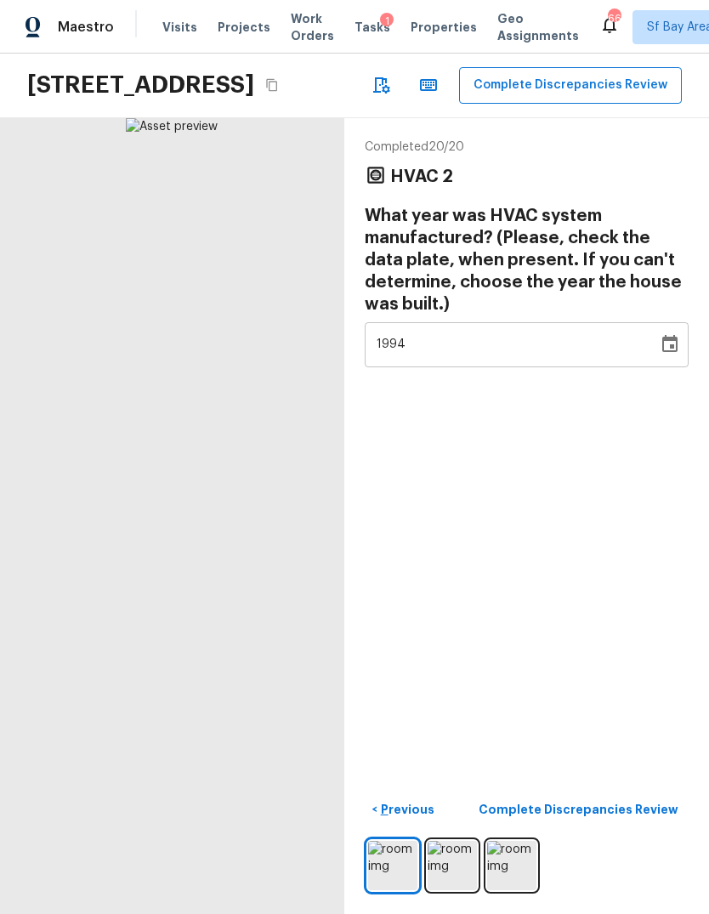
scroll to position [30, 0]
click at [618, 802] on p "Complete Discrepancies Review" at bounding box center [579, 809] width 203 height 17
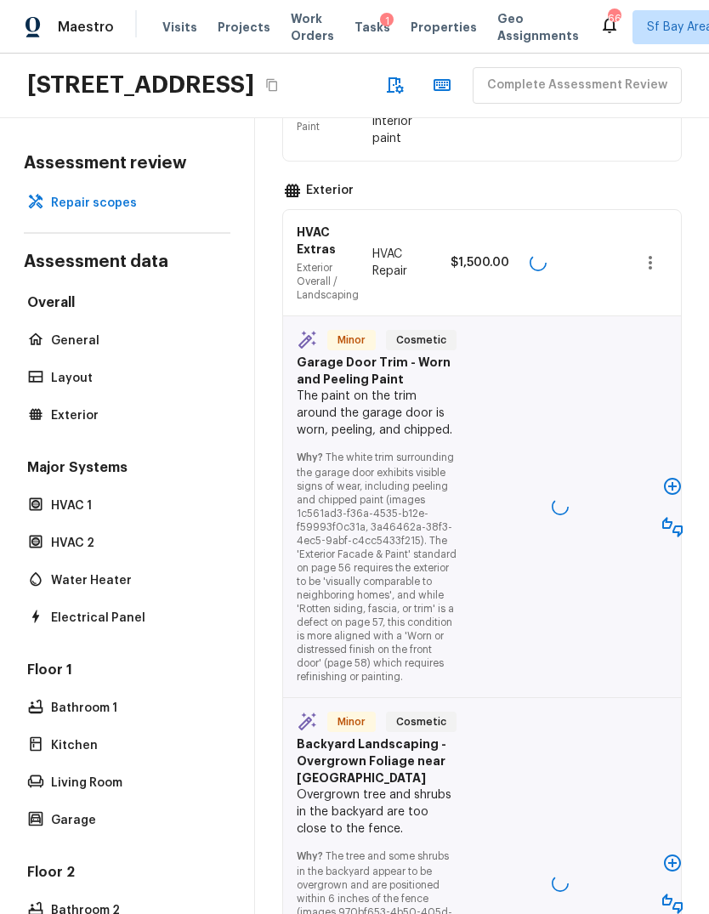
scroll to position [395, 0]
click at [668, 475] on icon "button" at bounding box center [672, 485] width 20 height 20
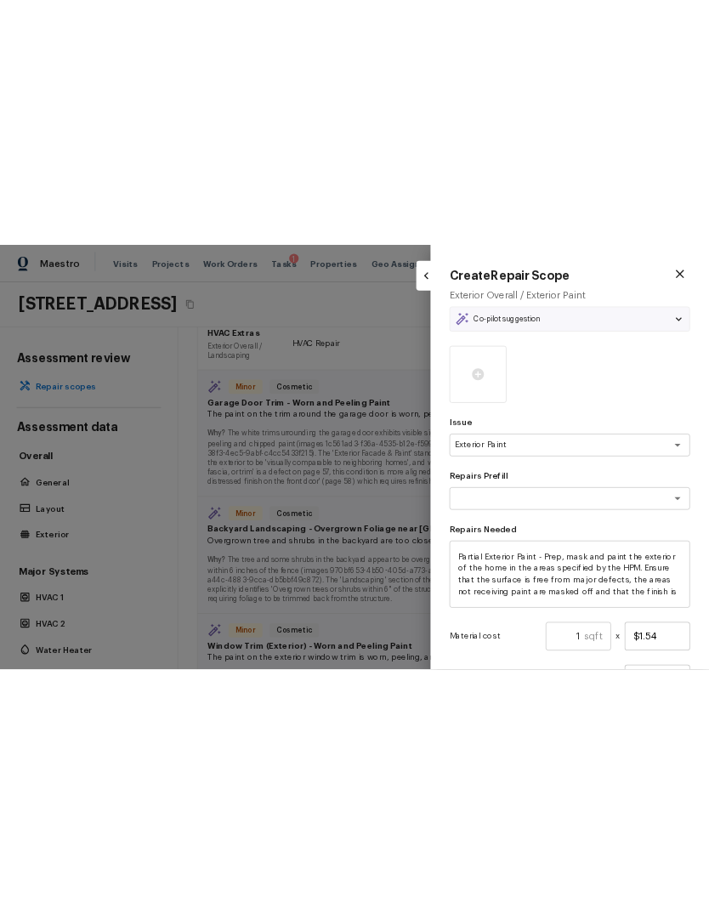
scroll to position [0, 0]
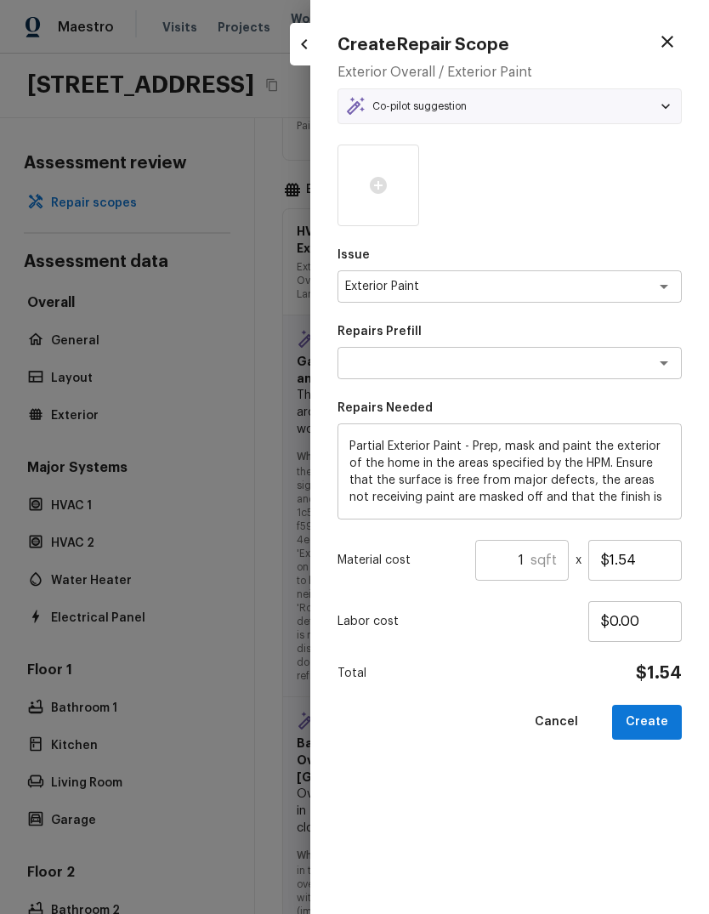
click at [529, 562] on input "1" at bounding box center [502, 560] width 55 height 41
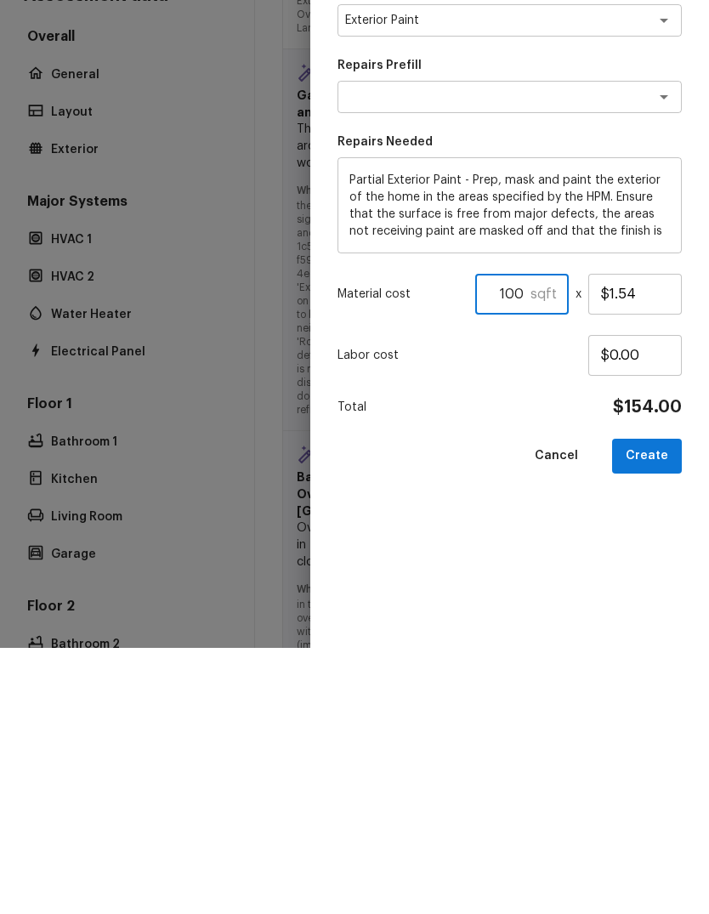
type input "100"
click at [655, 705] on button "Create" at bounding box center [647, 722] width 70 height 35
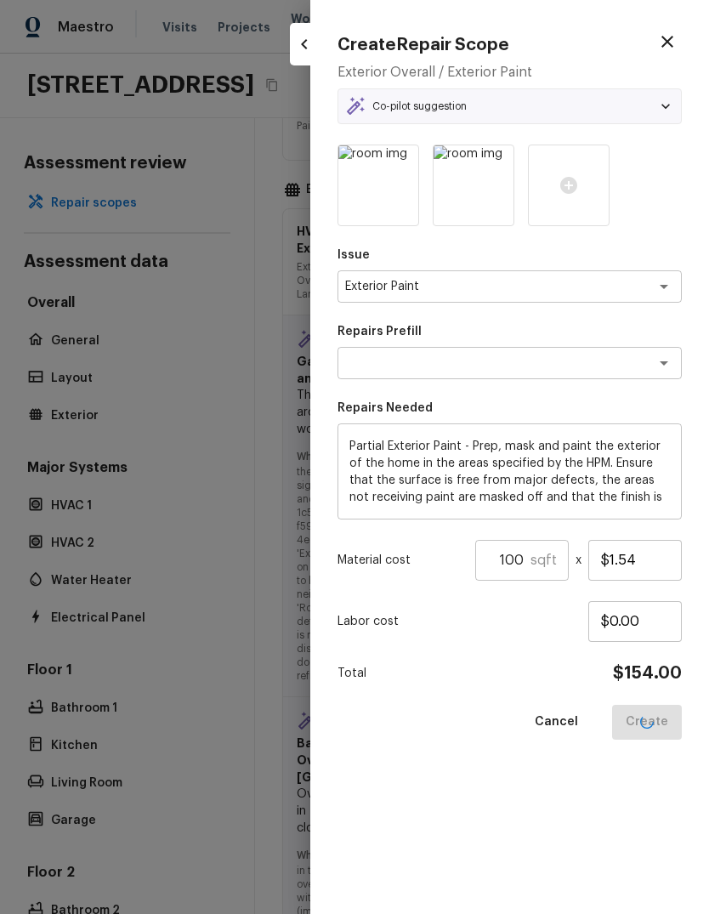
type textarea "Partial Exterior Paint LABOR ONLY"
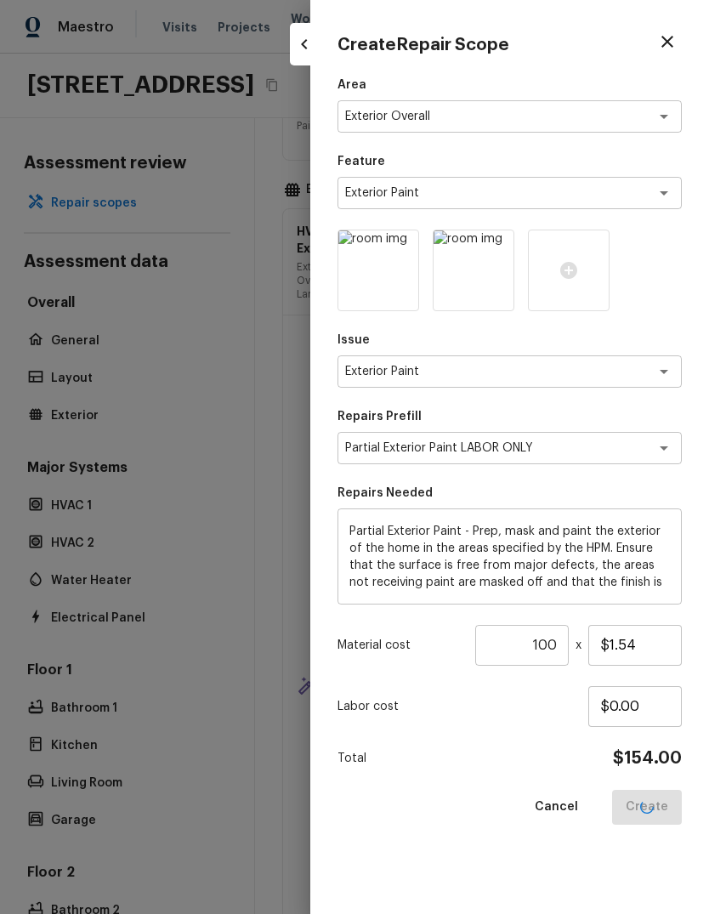
type input "1"
type input "$0.00"
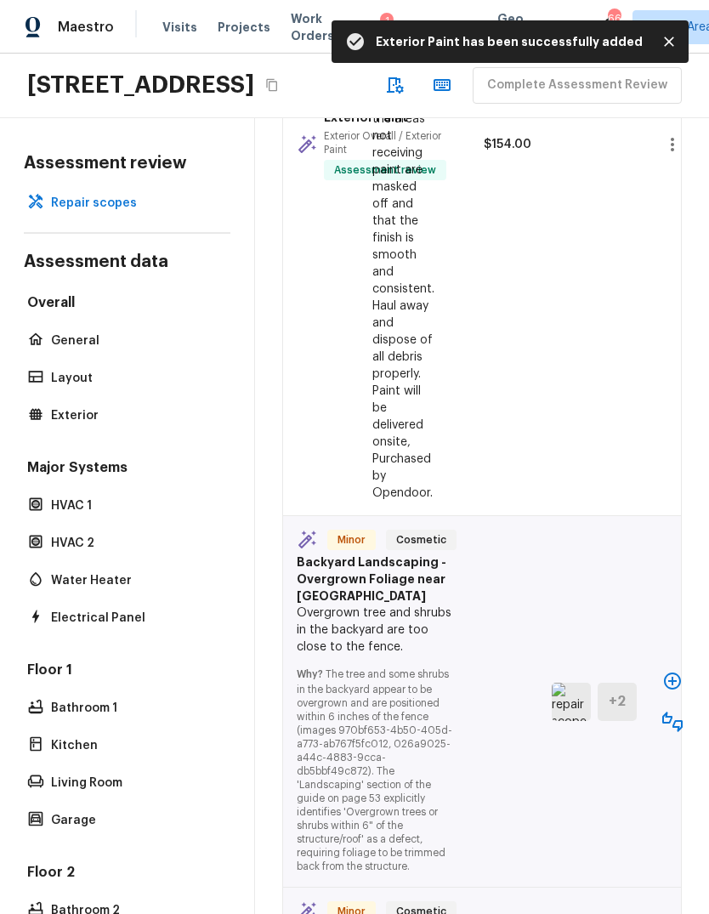
scroll to position [966, 0]
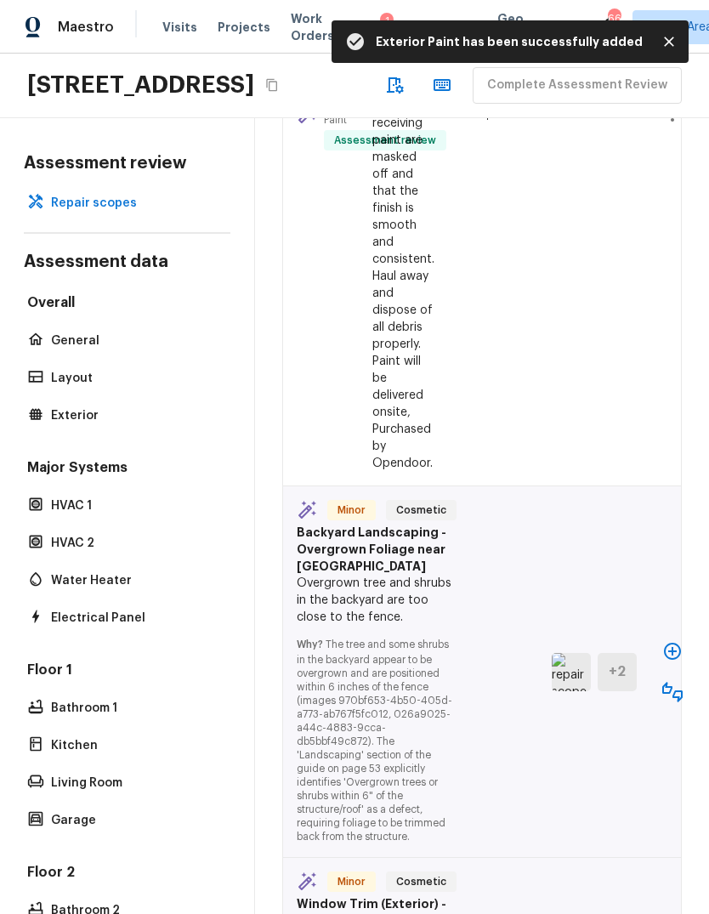
click at [668, 641] on icon "button" at bounding box center [672, 651] width 20 height 20
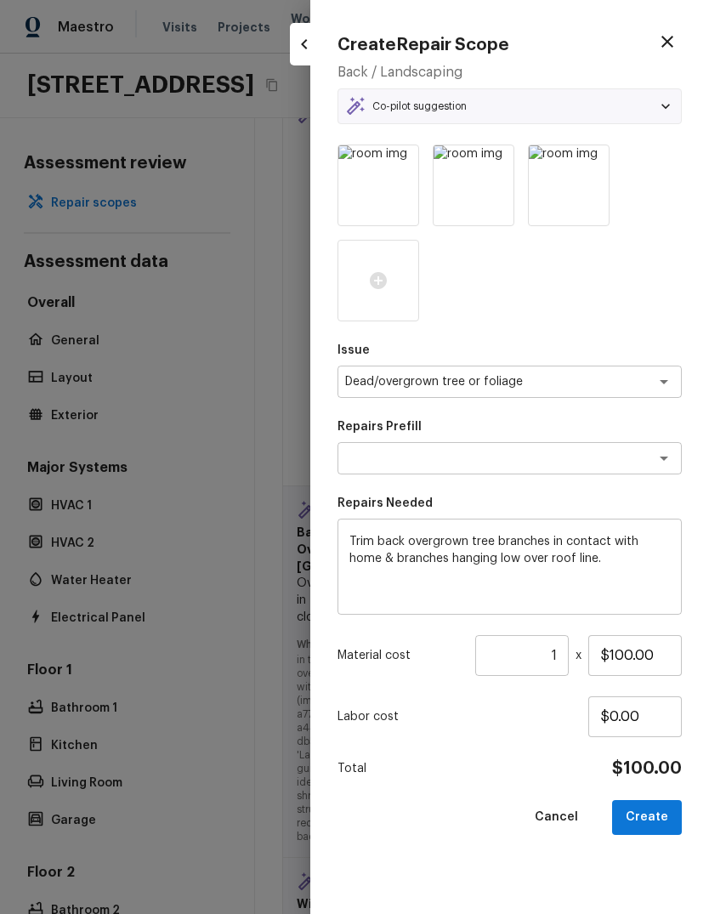
type textarea "Trim tree branches"
click at [563, 652] on input "1" at bounding box center [521, 655] width 93 height 41
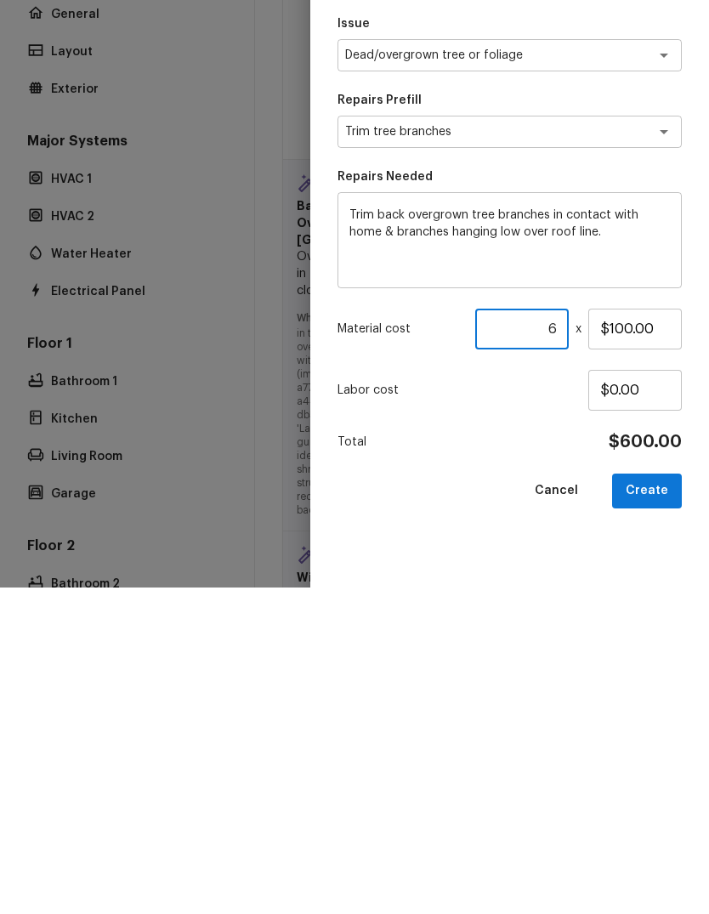
type input "6"
click at [653, 800] on button "Create" at bounding box center [647, 817] width 70 height 35
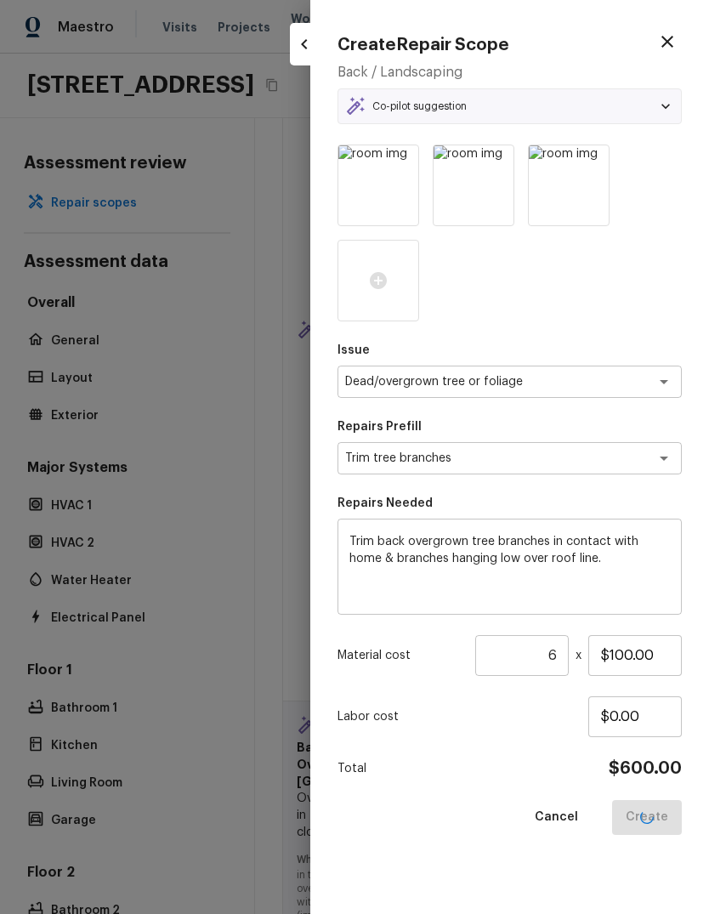
type input "1"
type input "$0.00"
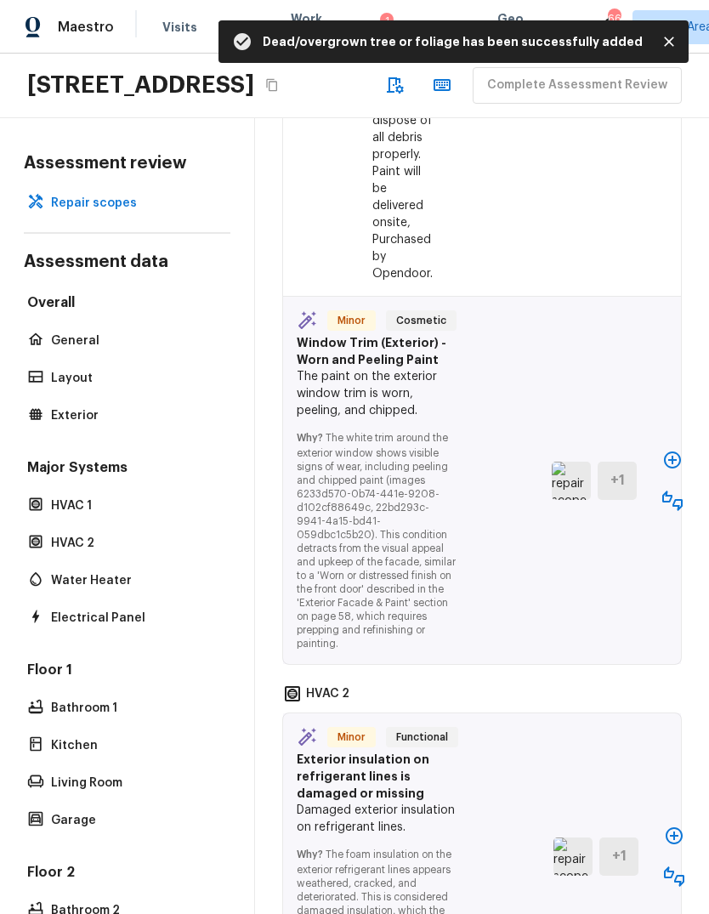
scroll to position [1348, 0]
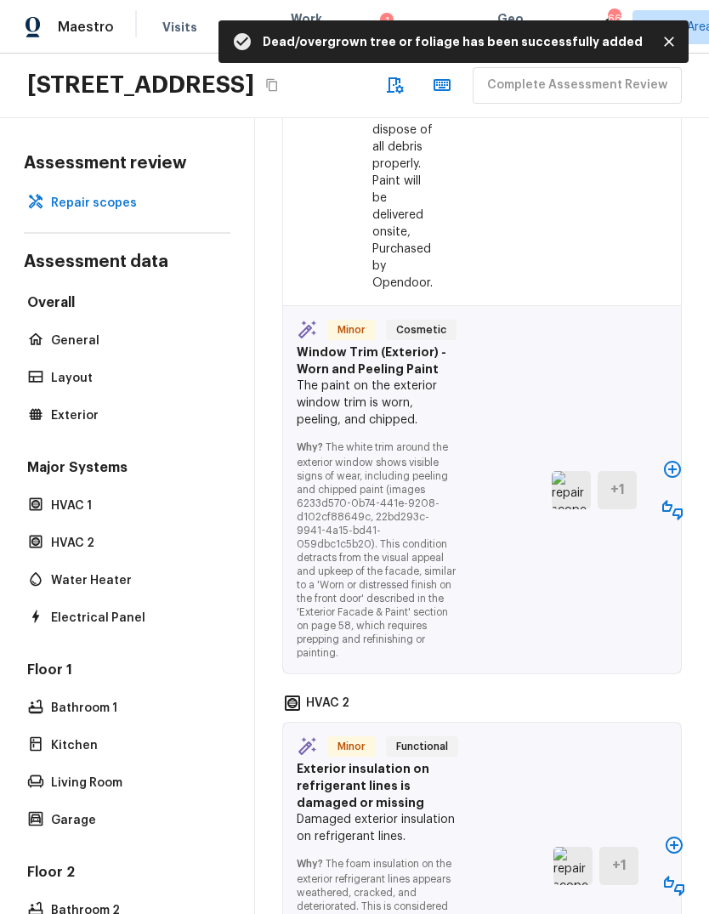
click at [674, 461] on icon "button" at bounding box center [672, 469] width 17 height 17
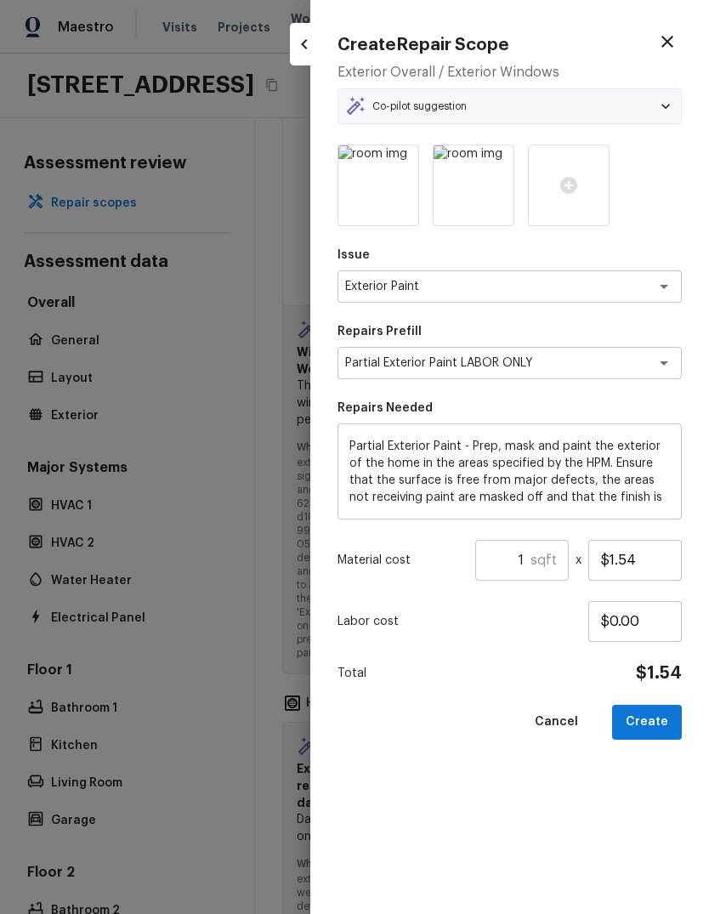
click at [529, 559] on input "1" at bounding box center [502, 560] width 55 height 41
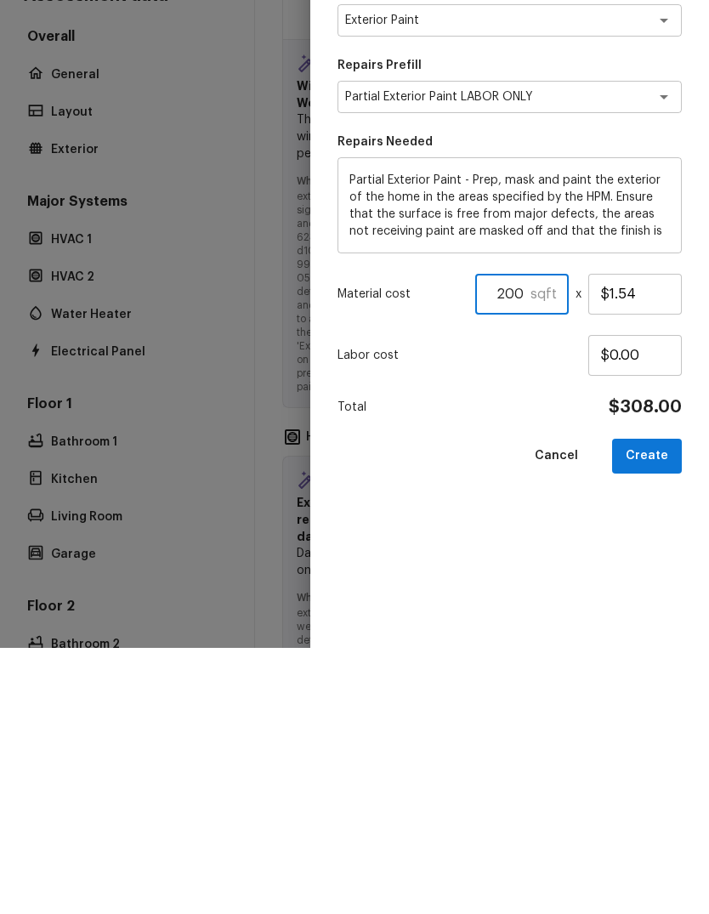
type input "200"
click at [661, 705] on button "Create" at bounding box center [647, 722] width 70 height 35
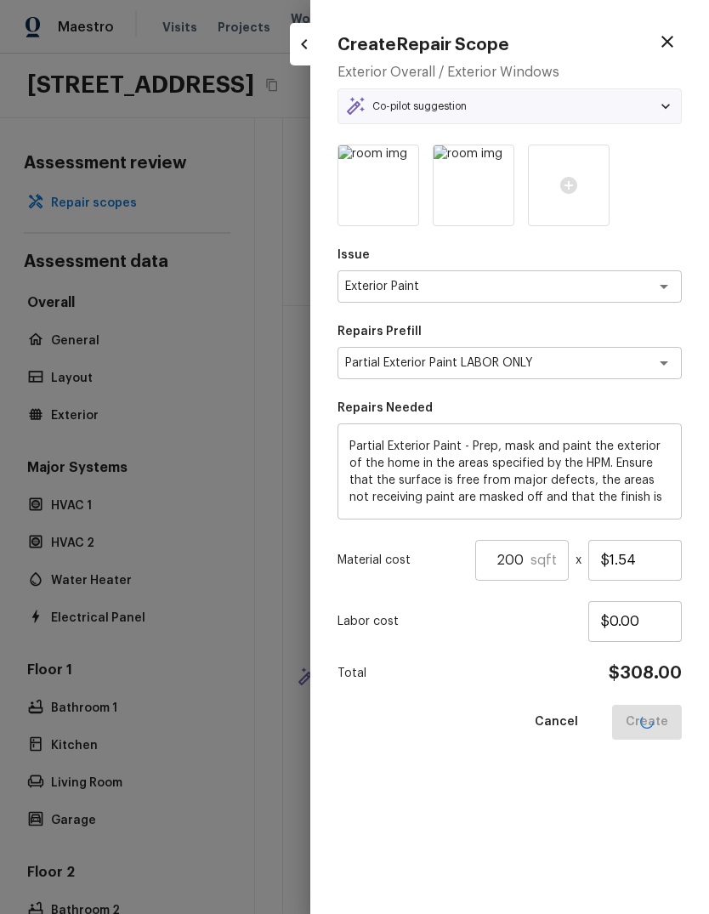
type input "1"
type input "$0.00"
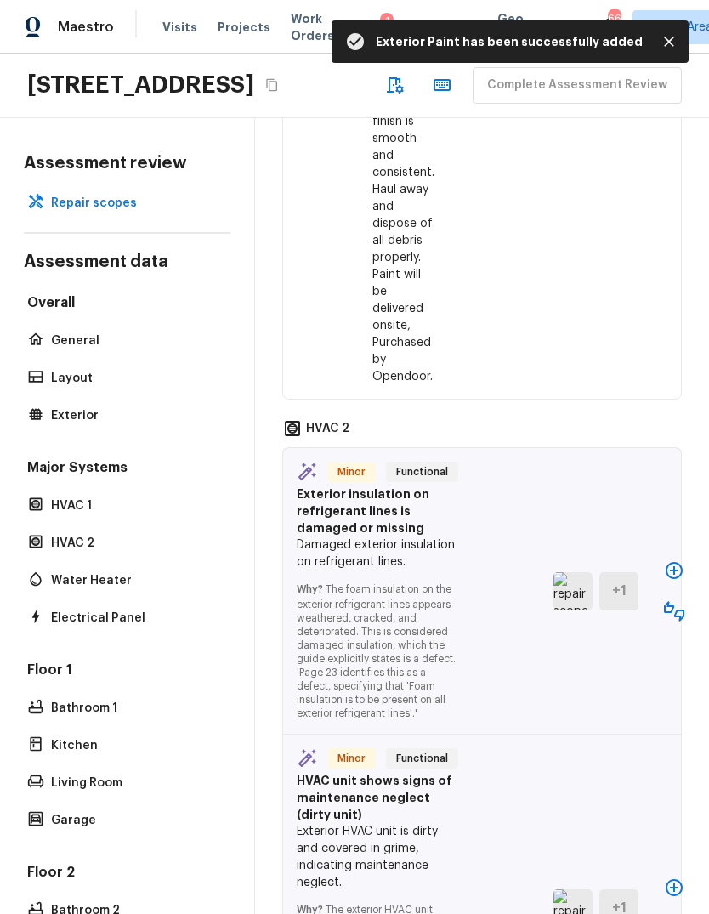
scroll to position [2029, 0]
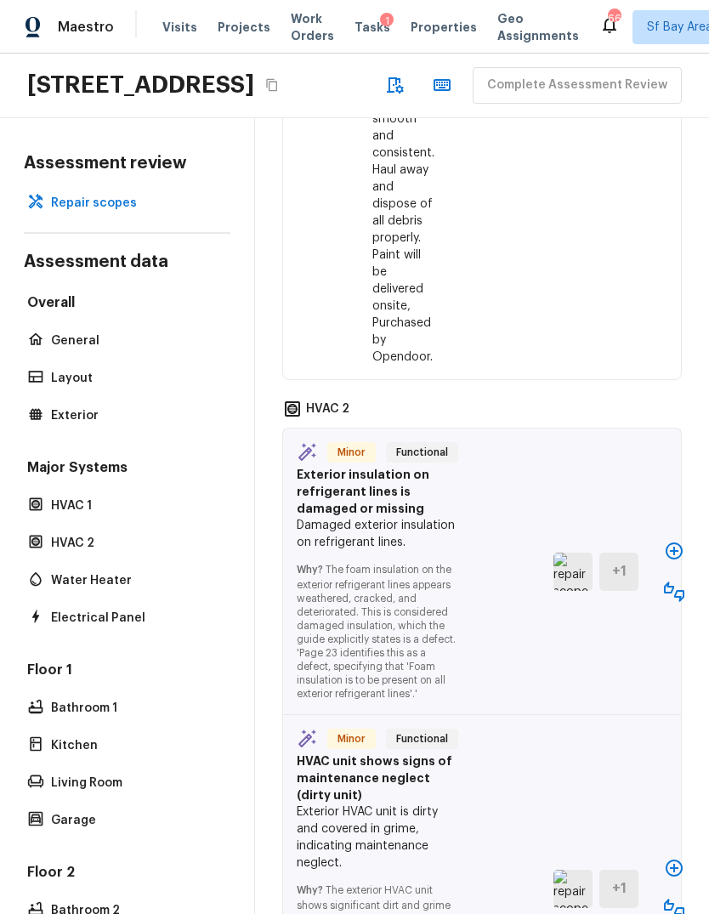
click at [672, 542] on icon "button" at bounding box center [673, 550] width 17 height 17
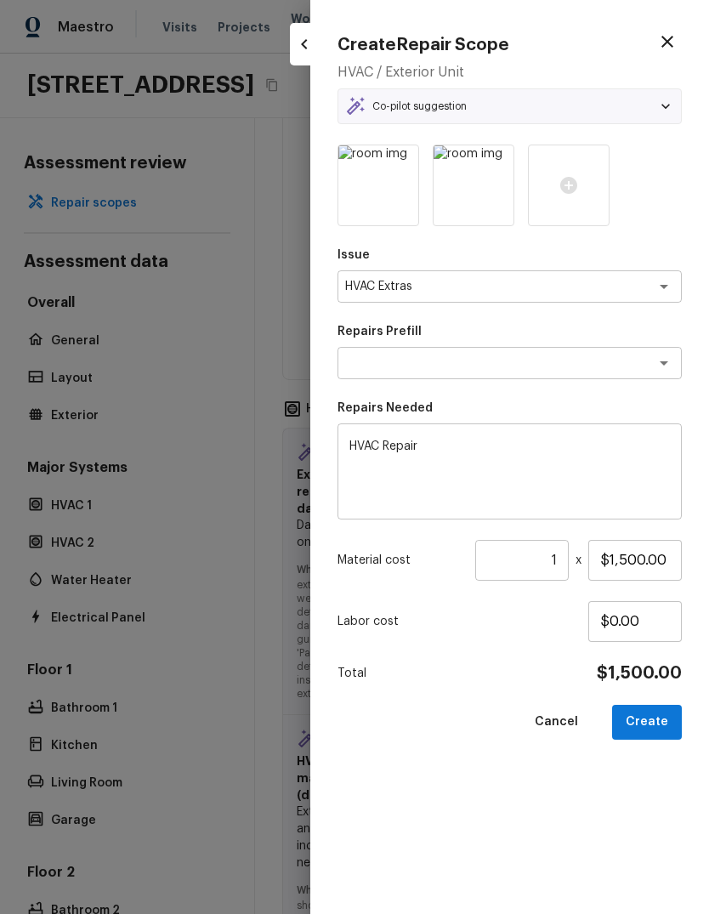
type textarea "HVAC Repair"
click at [656, 723] on button "Create" at bounding box center [647, 722] width 70 height 35
type input "$0.00"
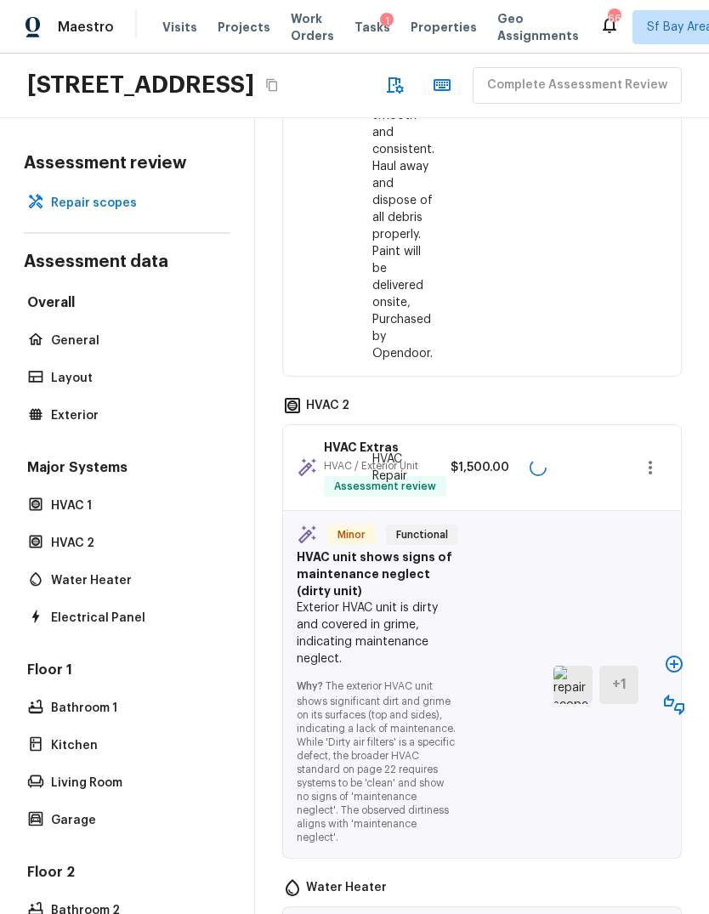
scroll to position [2016, 0]
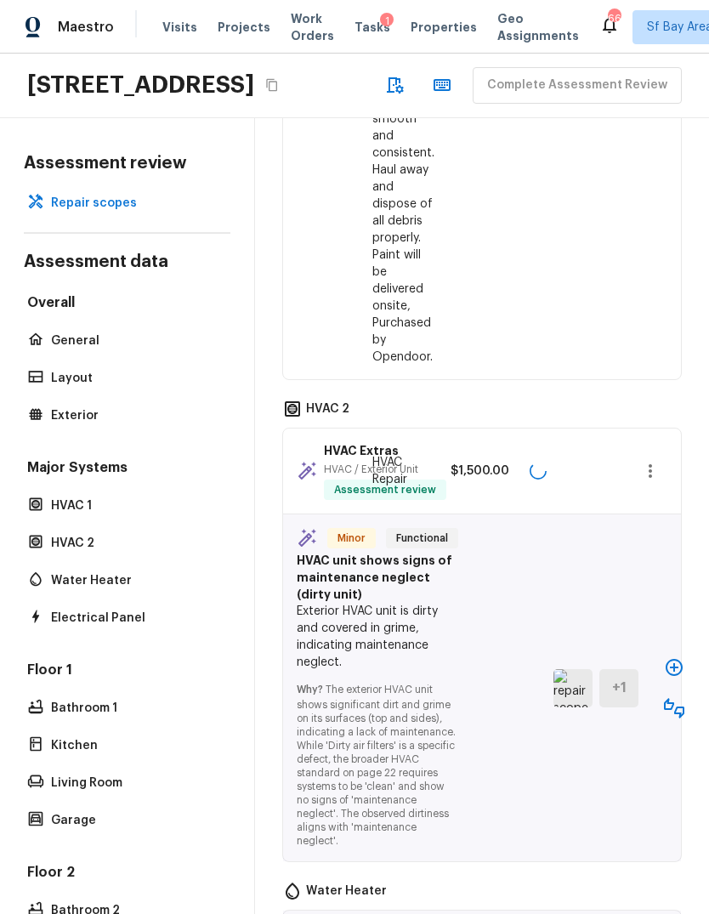
click at [677, 657] on icon "button" at bounding box center [674, 667] width 20 height 20
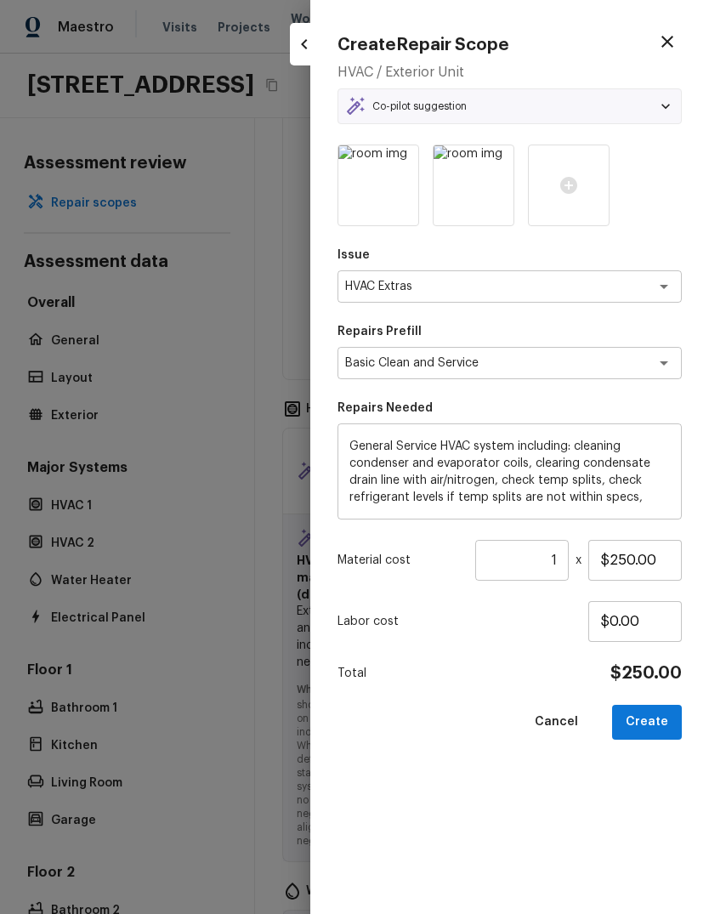
click at [581, 363] on textarea "Basic Clean and Service" at bounding box center [485, 362] width 281 height 17
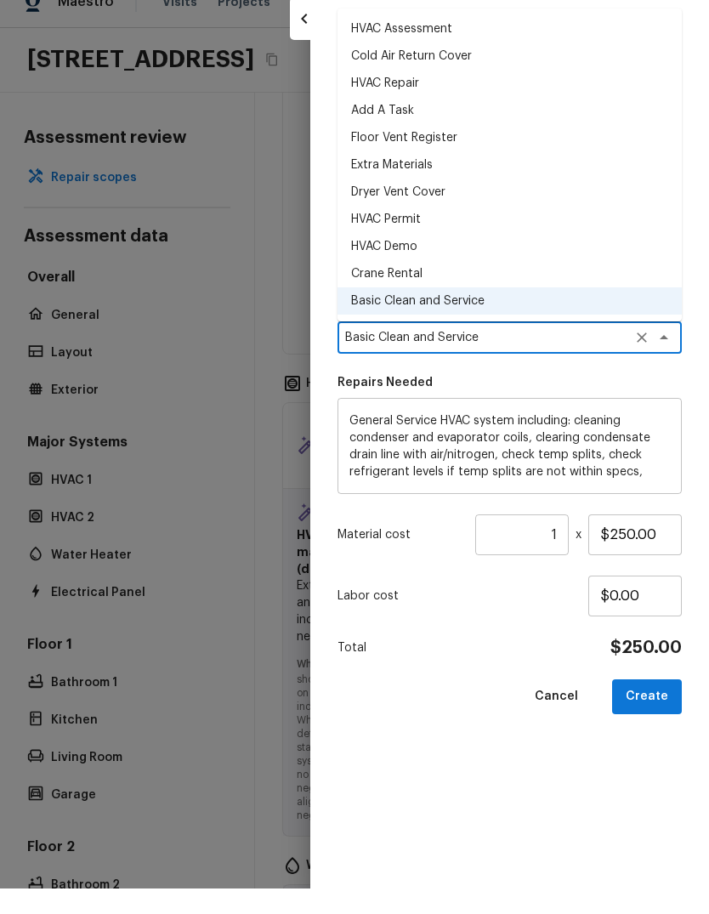
click at [607, 423] on div "General Service HVAC system including: cleaning condenser and evaporator coils,…" at bounding box center [509, 471] width 344 height 96
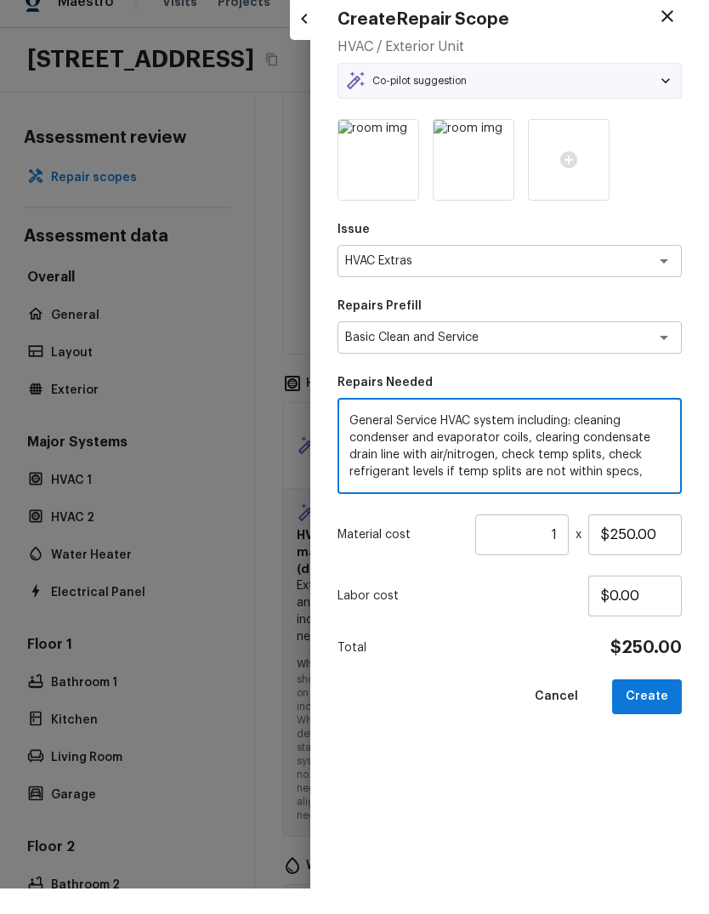
click at [607, 423] on div "General Service HVAC system including: cleaning condenser and evaporator coils,…" at bounding box center [509, 471] width 344 height 96
click at [575, 278] on textarea "HVAC Extras" at bounding box center [485, 286] width 281 height 17
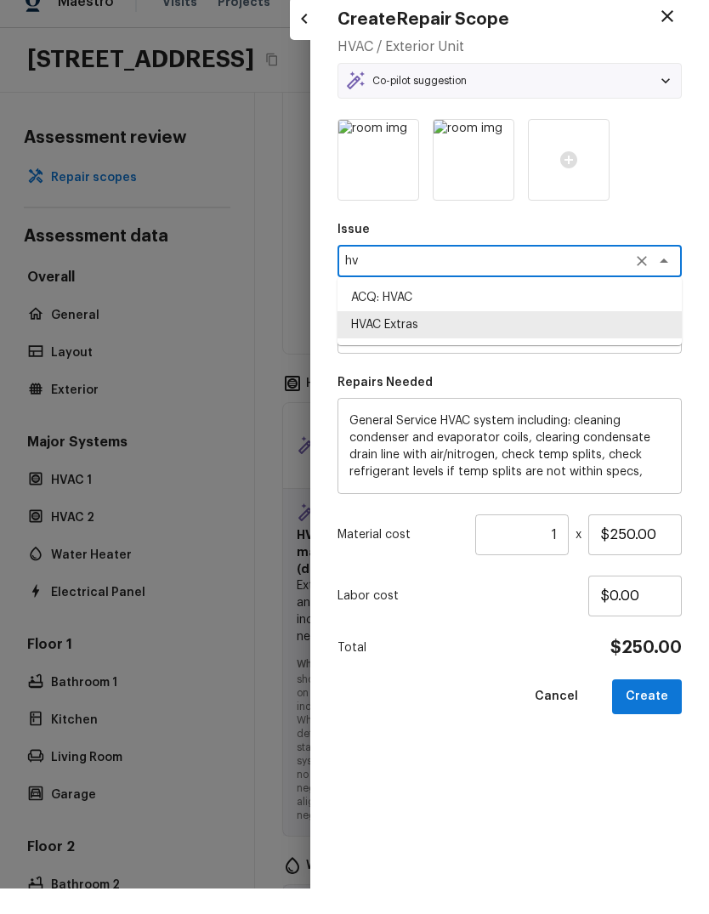
scroll to position [0, 0]
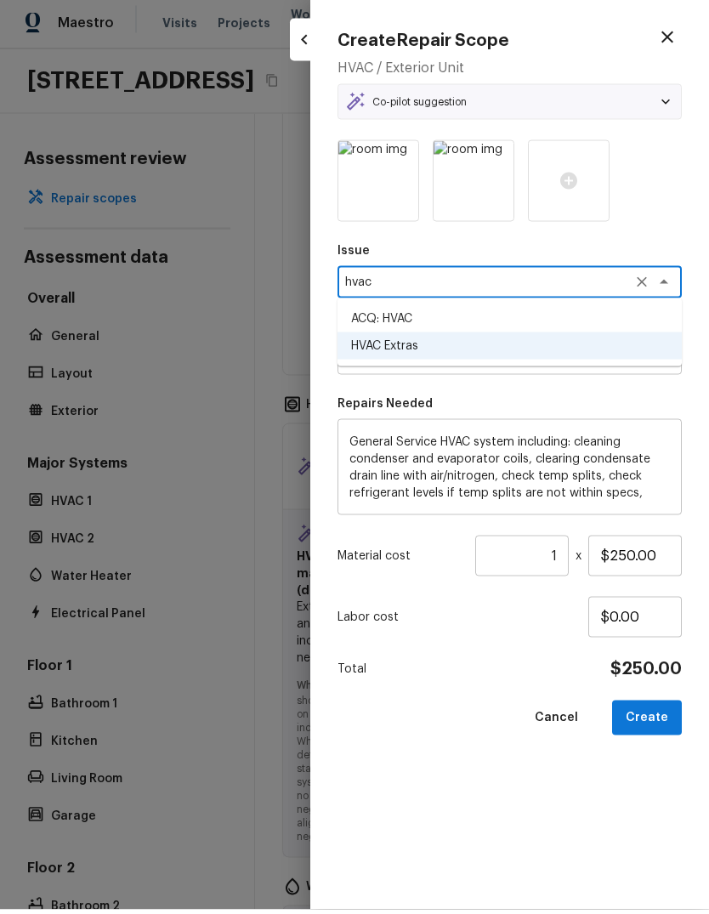
click at [468, 313] on li "ACQ: HVAC" at bounding box center [509, 322] width 344 height 27
type textarea "ACQ: HVAC"
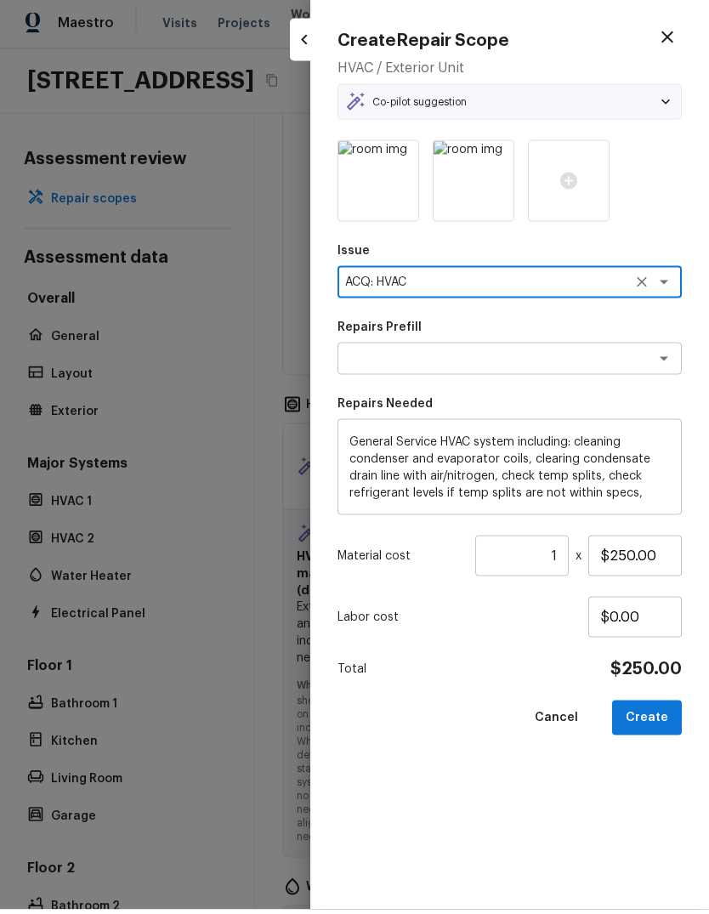
click at [541, 358] on textarea at bounding box center [485, 362] width 281 height 17
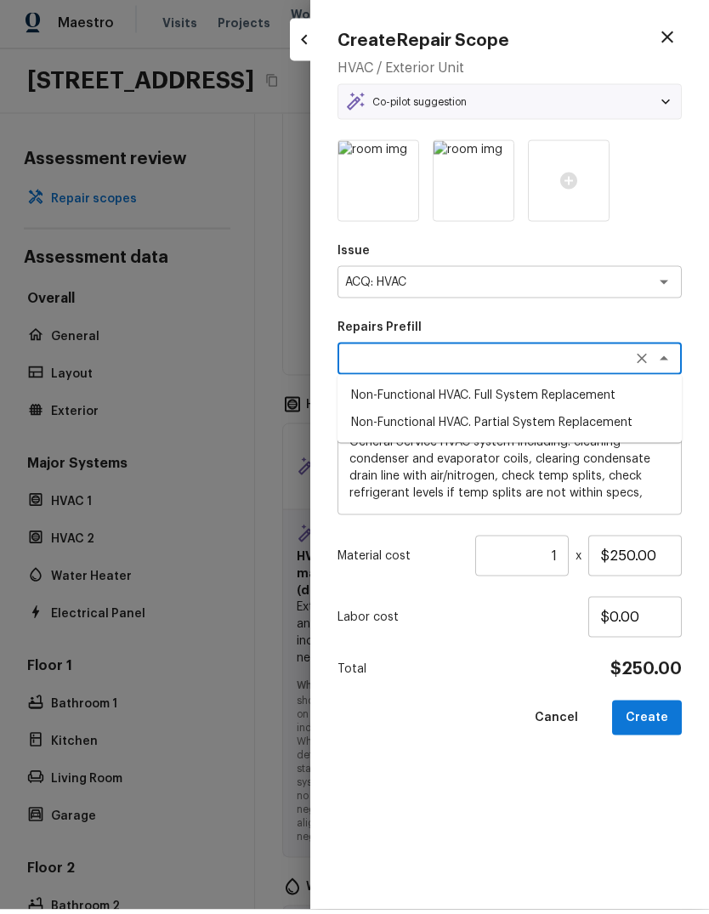
click at [582, 391] on li "Non-Functional HVAC. Full System Replacement" at bounding box center [509, 399] width 344 height 27
type textarea "Non-Functional HVAC. Full System Replacement"
type textarea "Acquisition Scope: Full System Replacement"
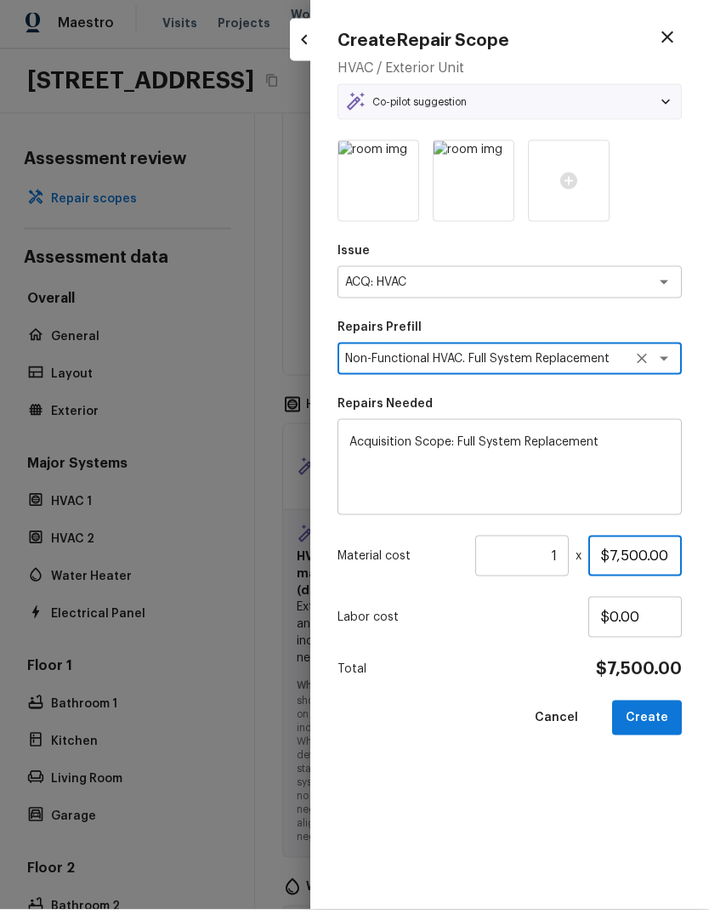
click at [633, 549] on input "$7,500.00" at bounding box center [634, 560] width 93 height 41
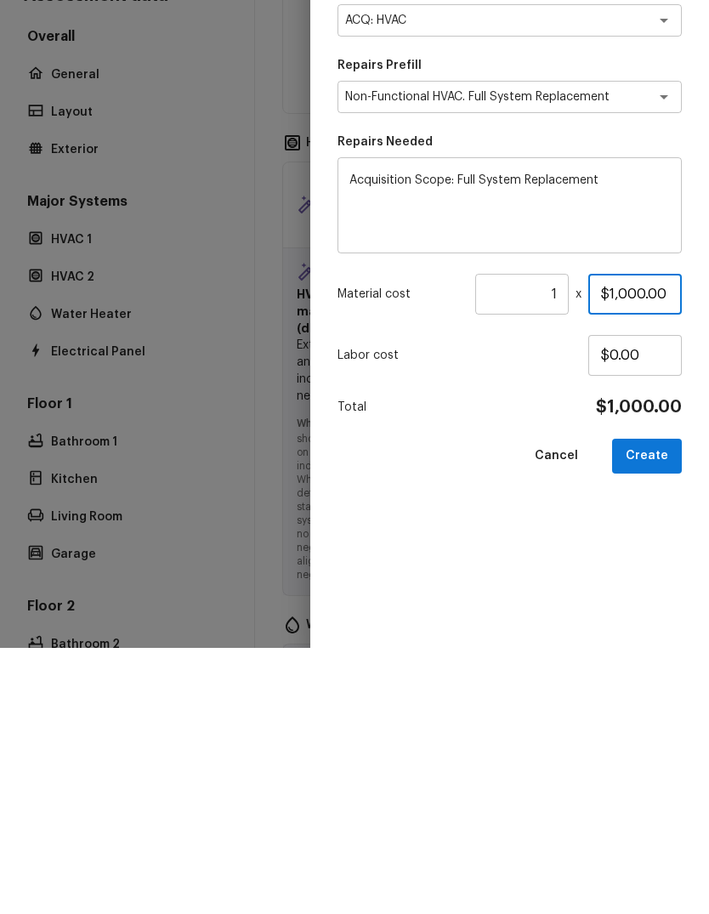
type input "$10,000.00"
click at [660, 705] on button "Create" at bounding box center [647, 722] width 70 height 35
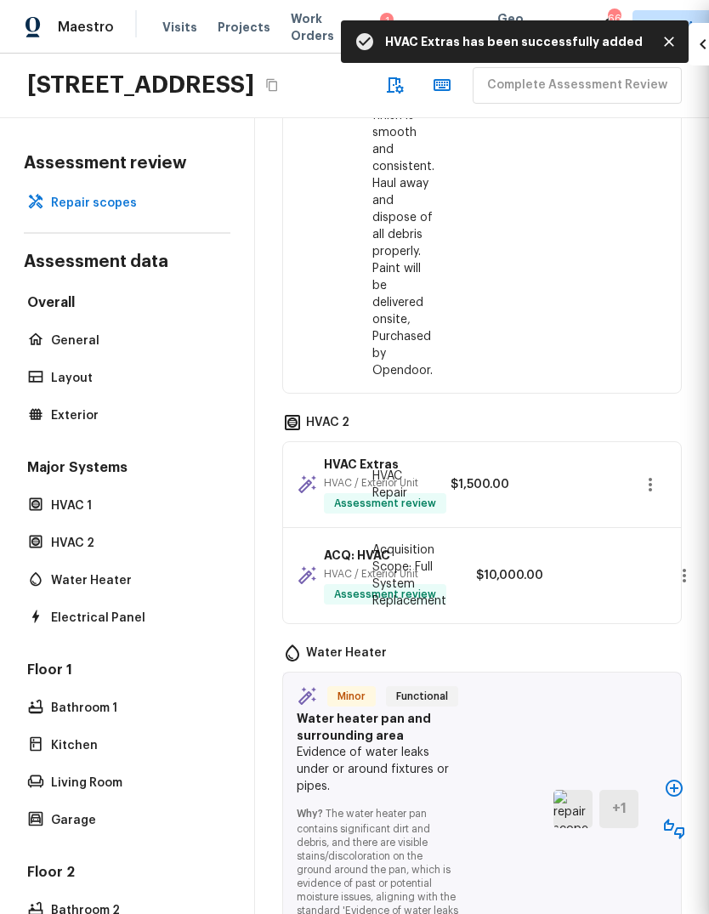
type textarea "General Service HVAC system including: cleaning condenser and evaporator coils,…"
type input "$250.00"
type textarea "HVAC Extras"
type textarea "Basic Clean and Service"
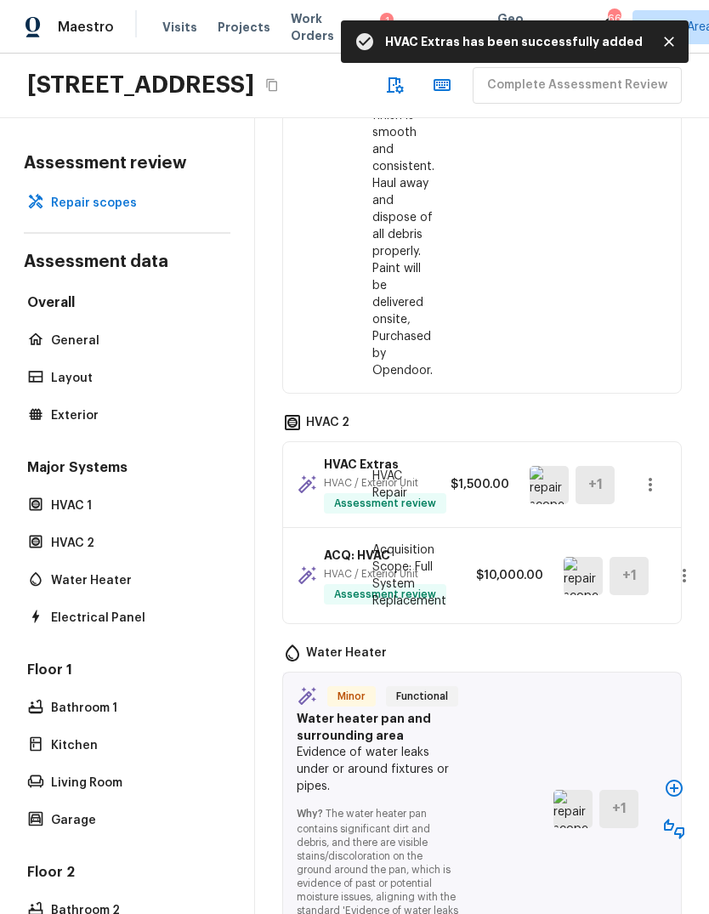
click at [659, 474] on icon "button" at bounding box center [650, 484] width 20 height 20
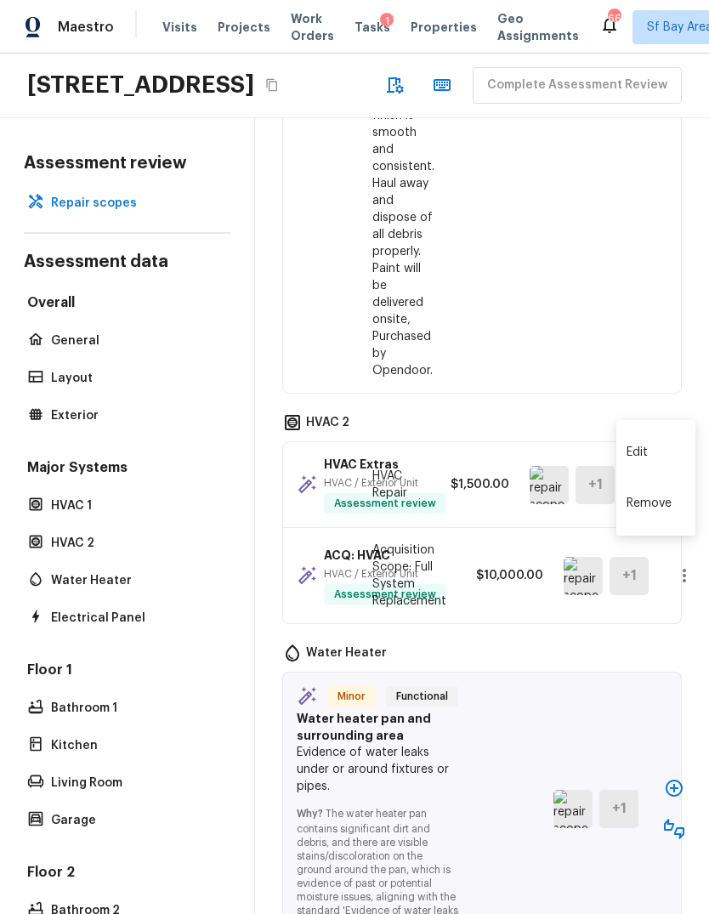
click at [657, 504] on li "Remove" at bounding box center [655, 503] width 79 height 51
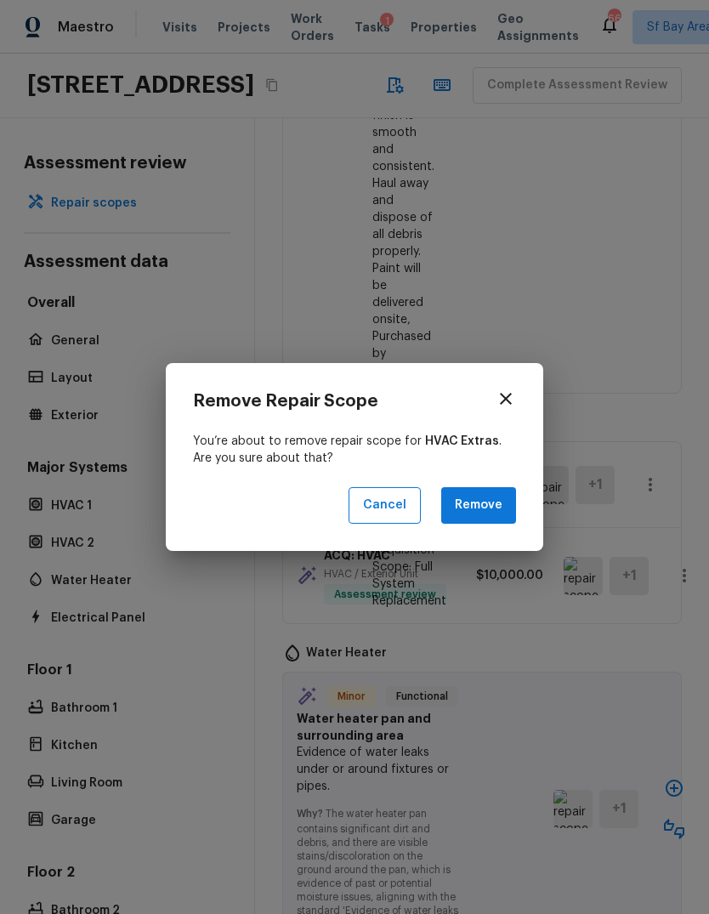
click at [502, 507] on button "Remove" at bounding box center [478, 505] width 75 height 37
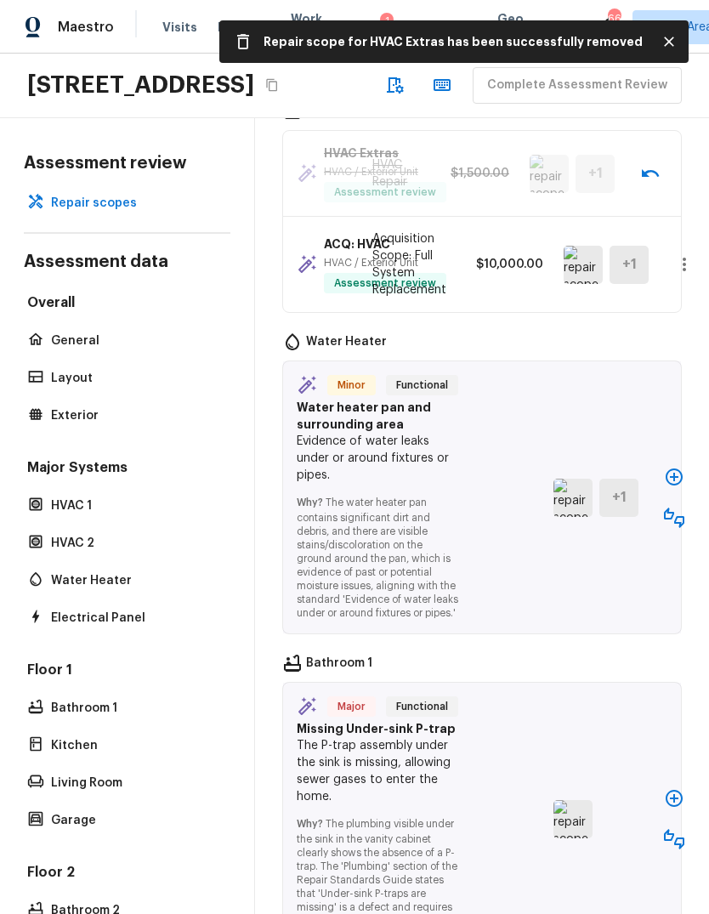
scroll to position [2350, 0]
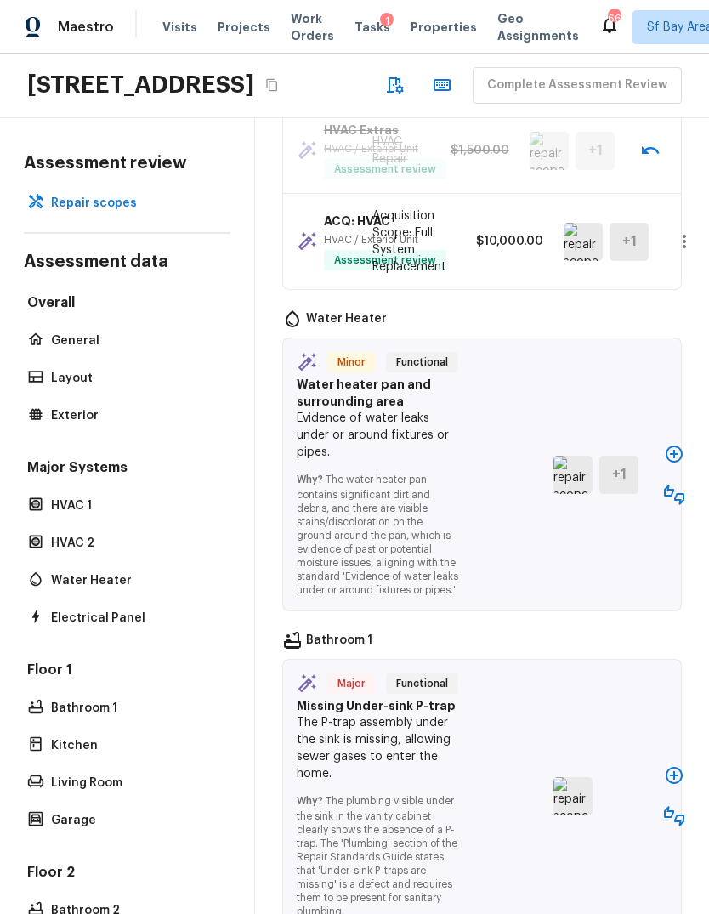
click at [671, 445] on icon "button" at bounding box center [673, 453] width 17 height 17
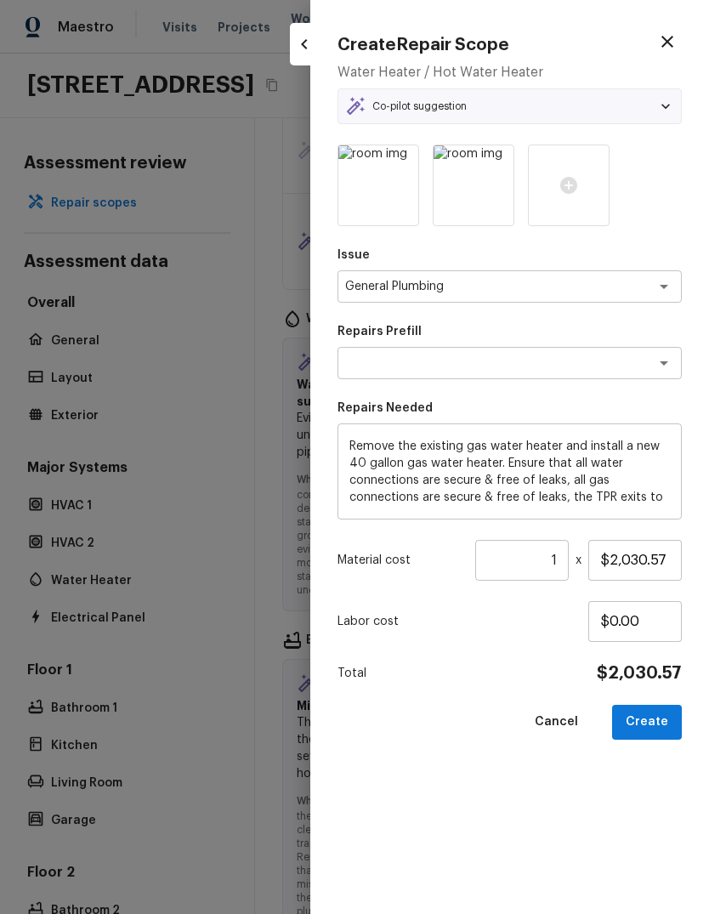
type textarea "Water Heater (gas) Replacement"
click at [656, 727] on button "Create" at bounding box center [647, 722] width 70 height 35
type input "$0.00"
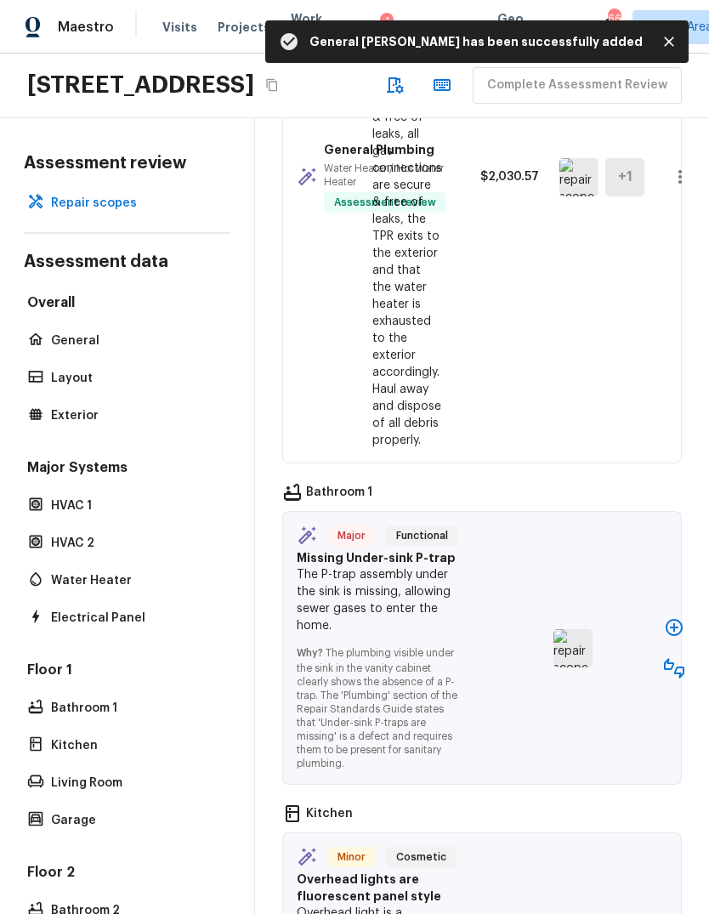
scroll to position [2823, 0]
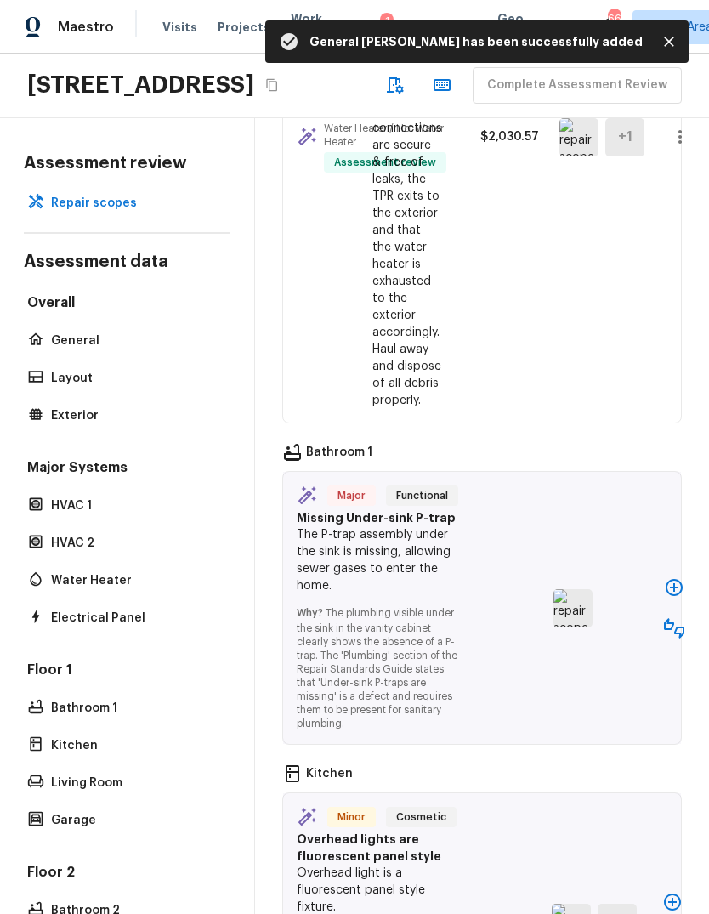
click at [674, 579] on icon "button" at bounding box center [673, 587] width 17 height 17
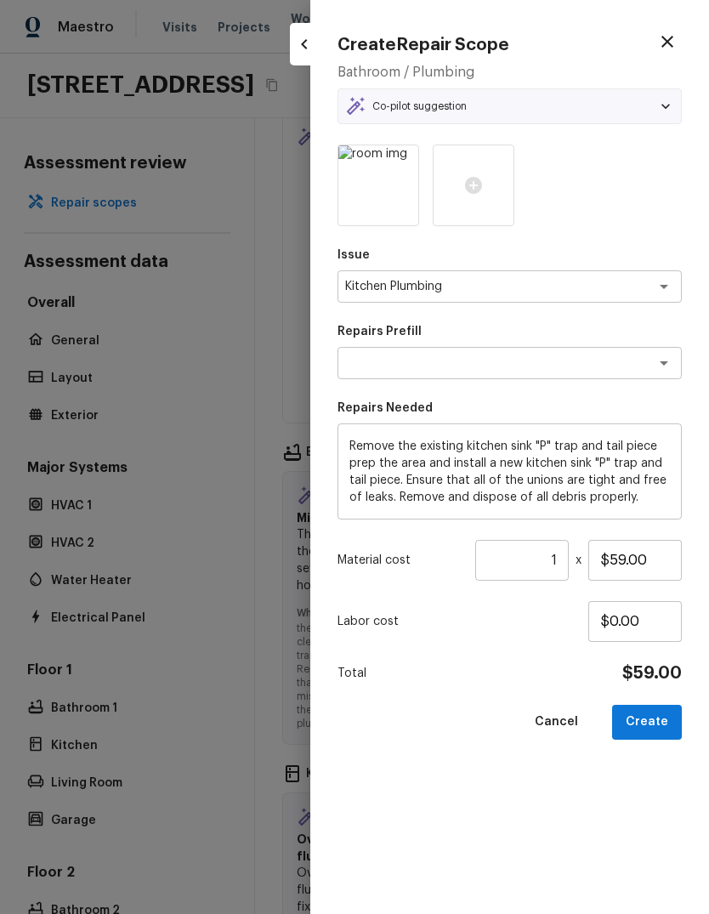
type textarea "Replace Kitchen "P" Trap"
click at [656, 721] on button "Create" at bounding box center [647, 722] width 70 height 35
type input "$0.00"
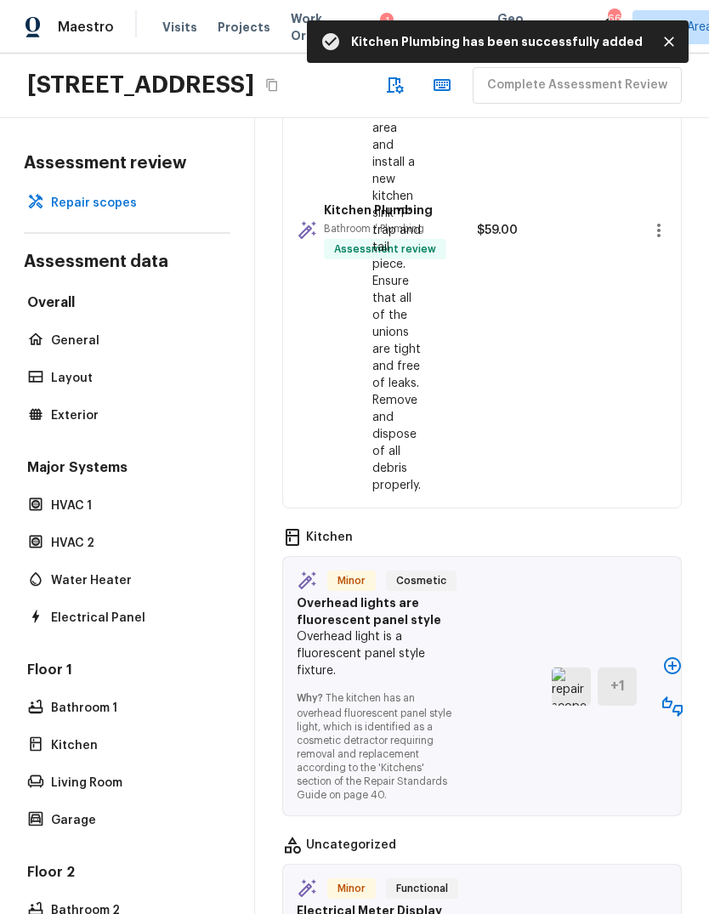
scroll to position [3439, 0]
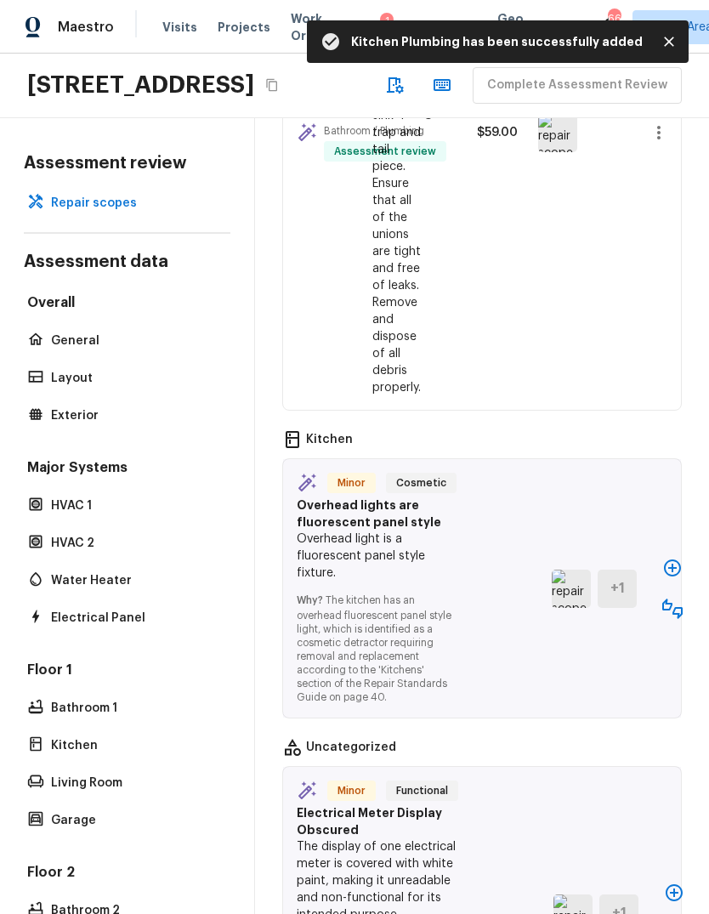
click at [671, 558] on icon "button" at bounding box center [672, 568] width 20 height 20
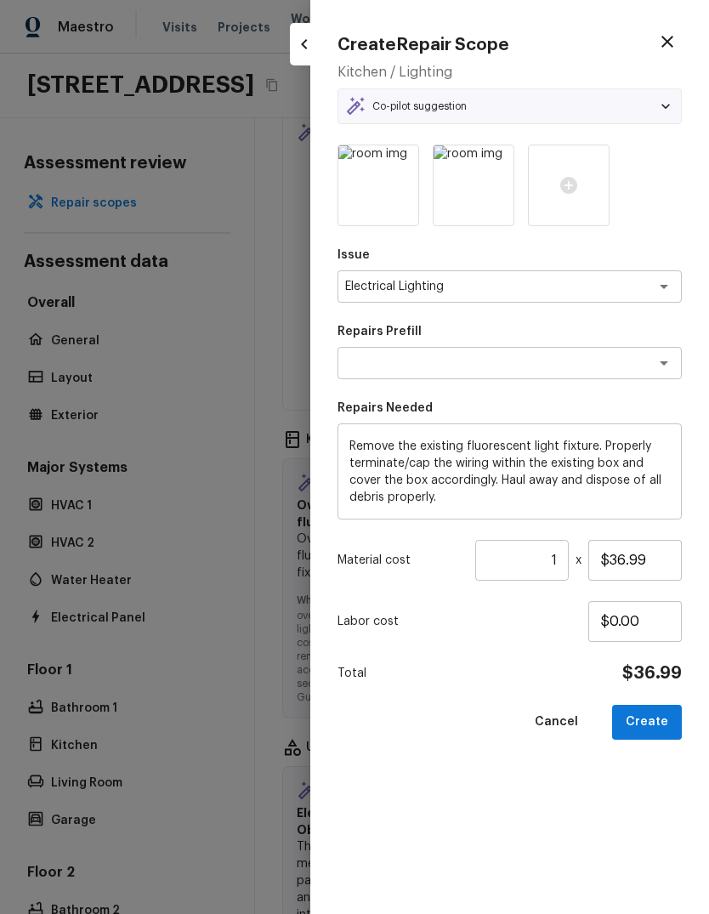
click at [657, 718] on button "Create" at bounding box center [647, 722] width 70 height 35
click at [620, 564] on input "$36.99" at bounding box center [634, 560] width 93 height 41
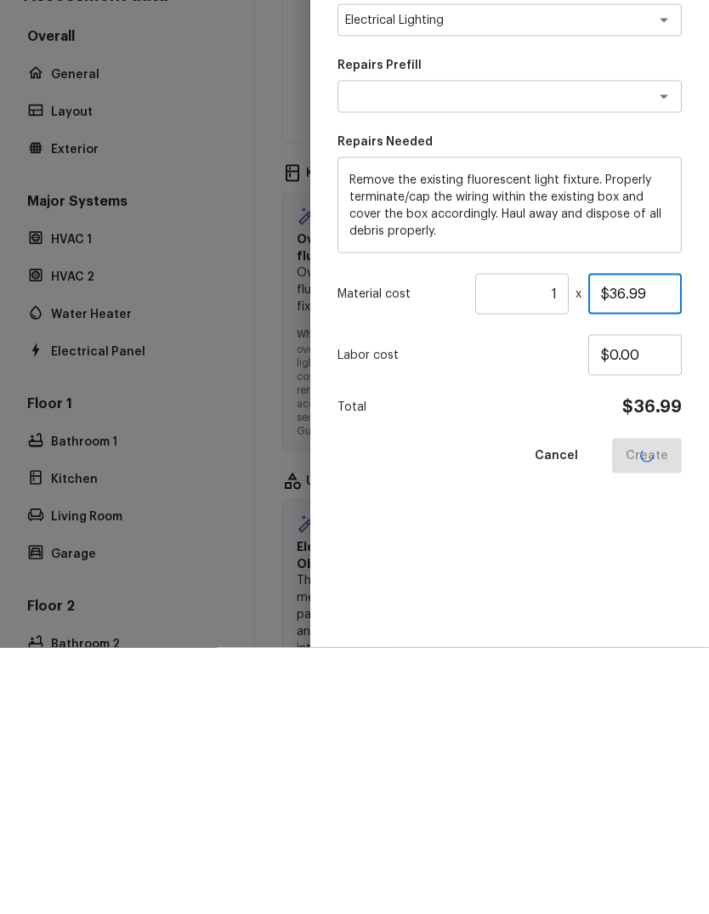
type input "$136.99"
type textarea "Remove Fluorescent Light Fixture"
type input "$36.99"
type input "$0.00"
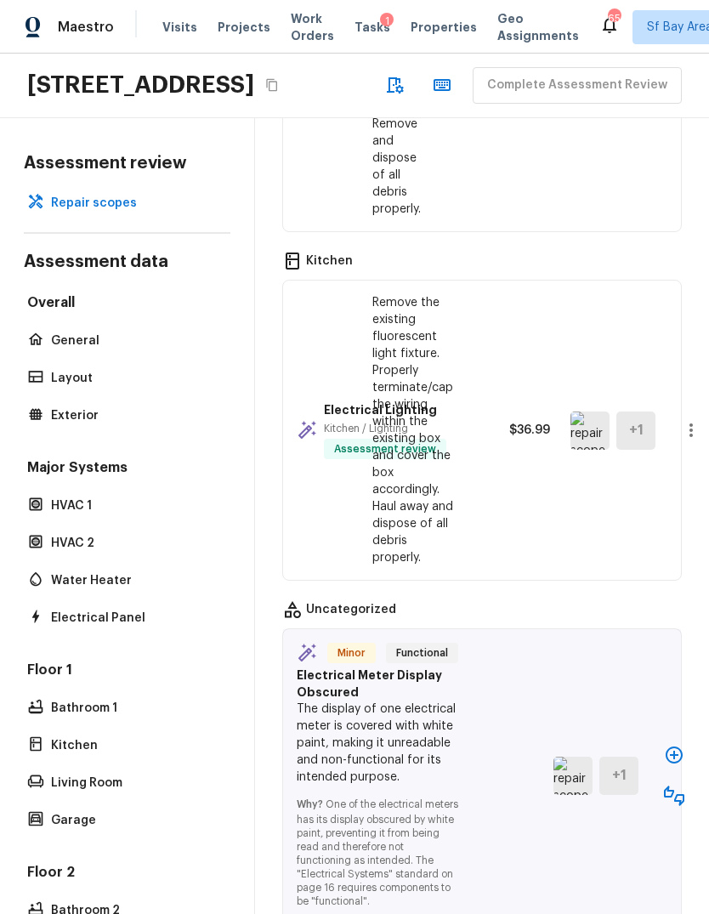
scroll to position [3617, 0]
click at [673, 745] on icon "button" at bounding box center [674, 755] width 20 height 20
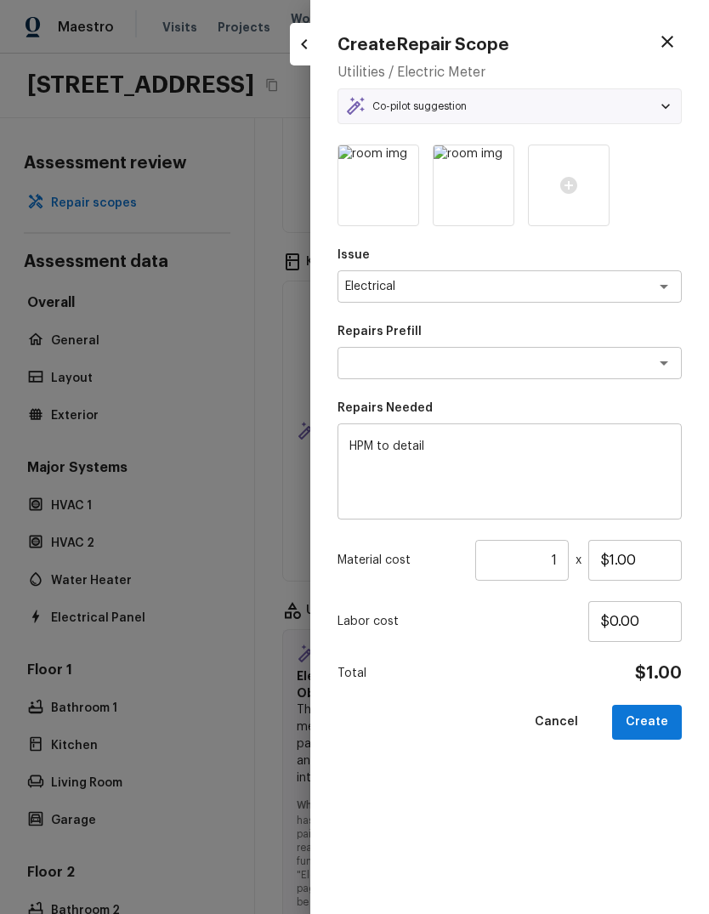
type textarea "Add a Task"
click at [643, 558] on input "$1.00" at bounding box center [634, 560] width 93 height 41
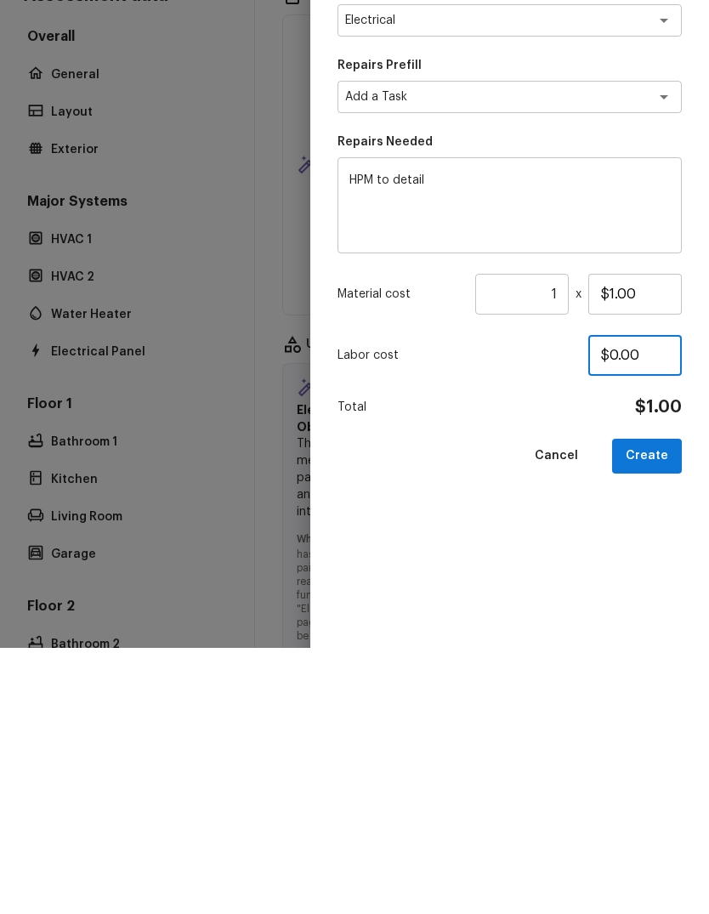
type input "$0.00"
click at [647, 540] on input "$1.00" at bounding box center [634, 560] width 93 height 41
type input "$150.00"
click at [658, 705] on button "Create" at bounding box center [647, 722] width 70 height 35
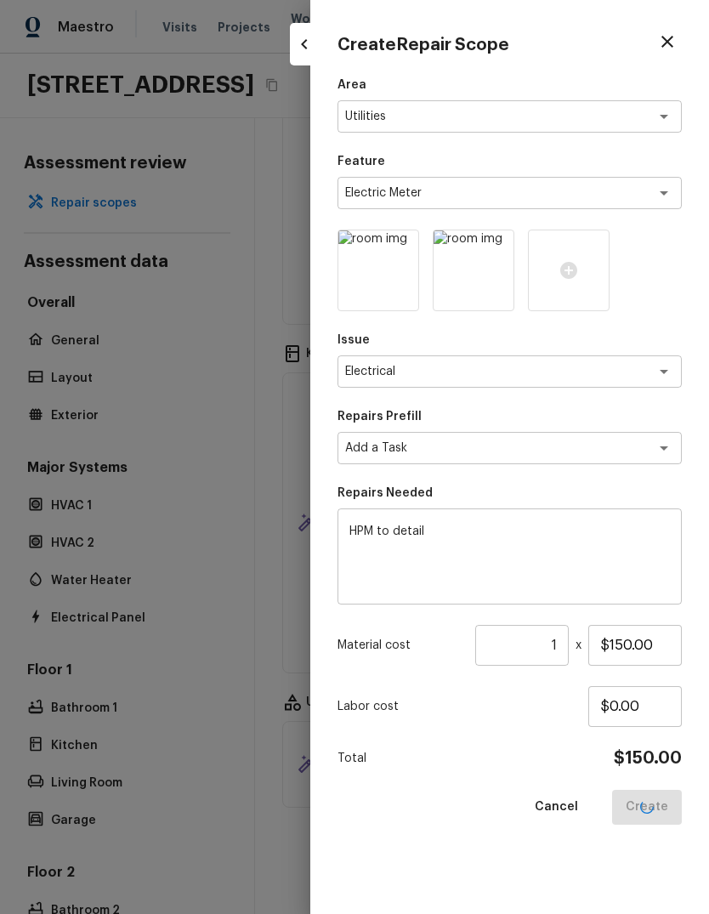
type input "$0.00"
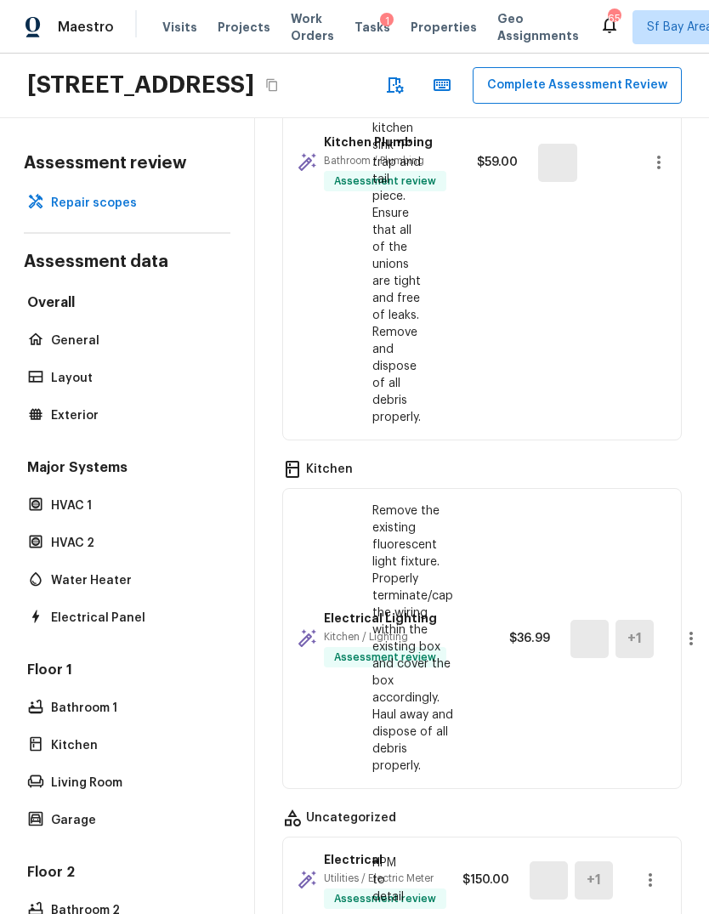
scroll to position [0, 0]
click at [473, 104] on button "Complete Assessment Review" at bounding box center [577, 85] width 209 height 37
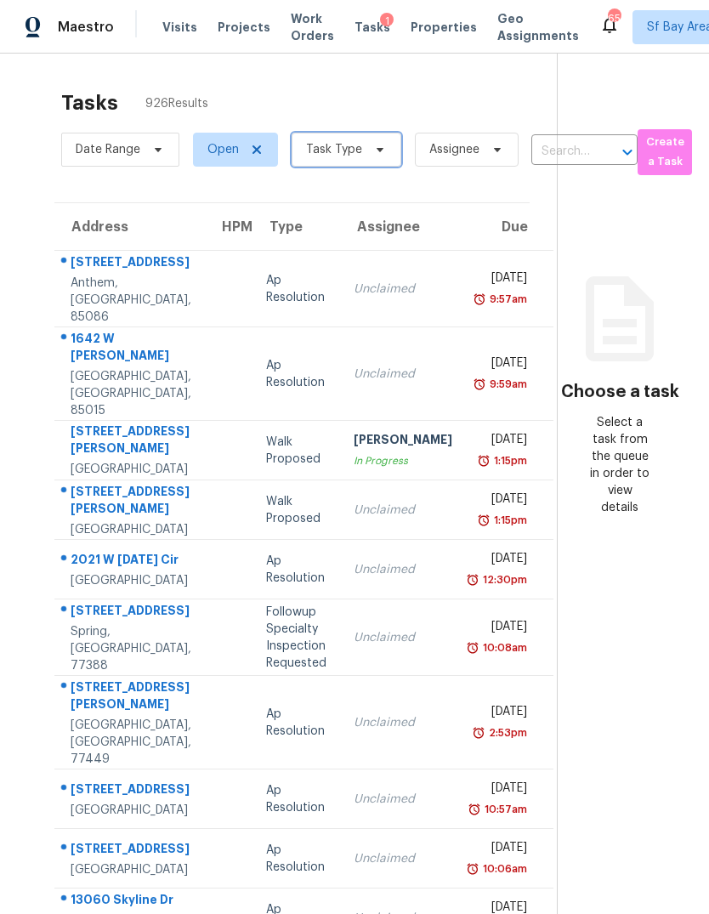
click at [380, 147] on icon at bounding box center [380, 150] width 14 height 14
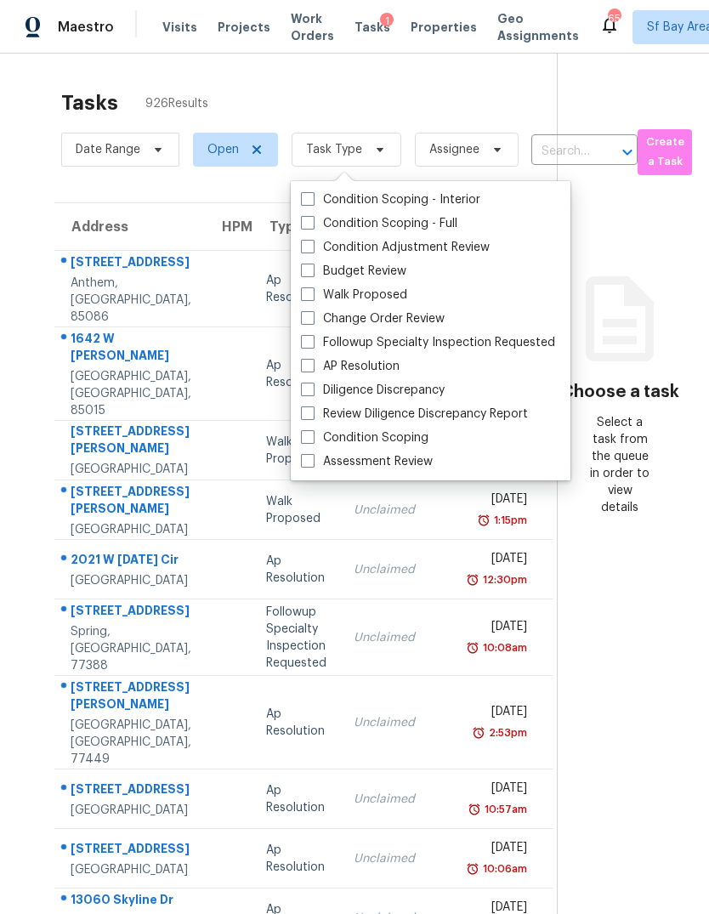
click at [415, 460] on label "Assessment Review" at bounding box center [367, 461] width 132 height 17
click at [312, 460] on input "Assessment Review" at bounding box center [306, 458] width 11 height 11
checkbox input "true"
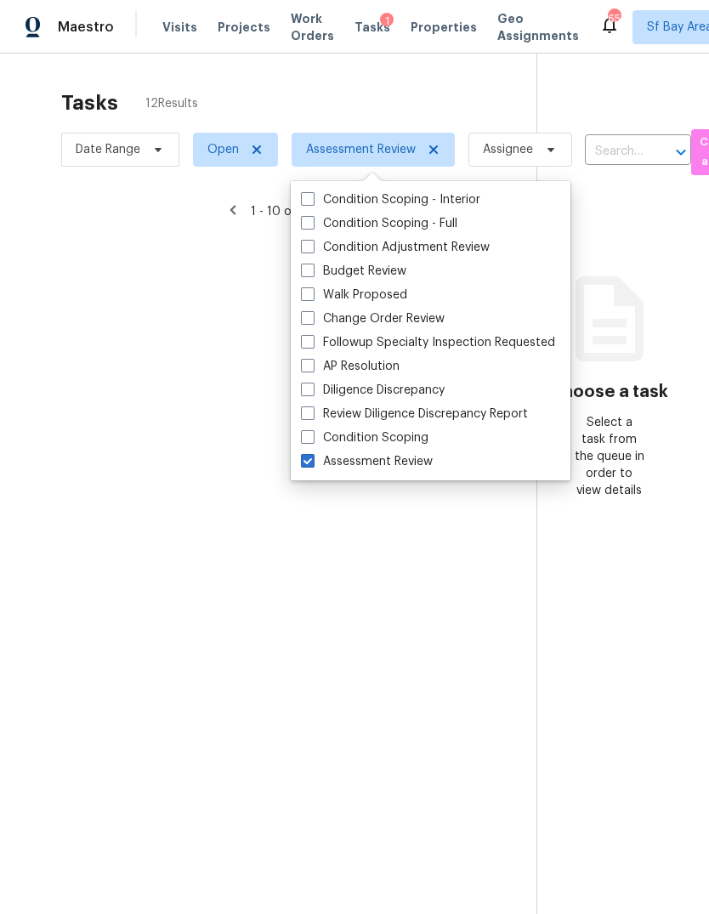
click at [486, 575] on div at bounding box center [354, 457] width 709 height 914
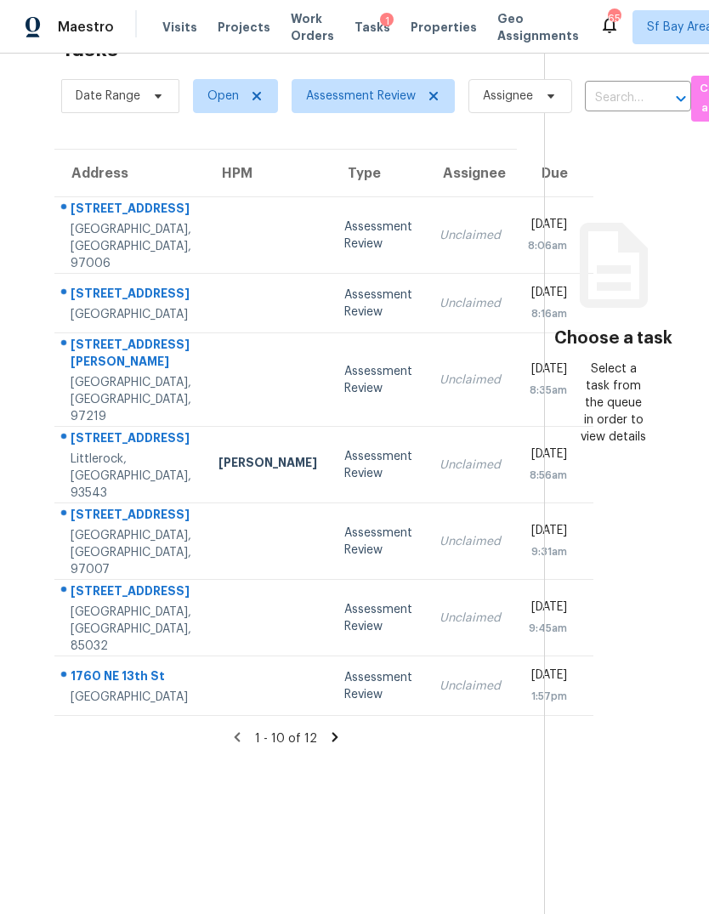
scroll to position [54, 0]
click at [335, 744] on icon at bounding box center [334, 736] width 15 height 15
